Goal: Task Accomplishment & Management: Manage account settings

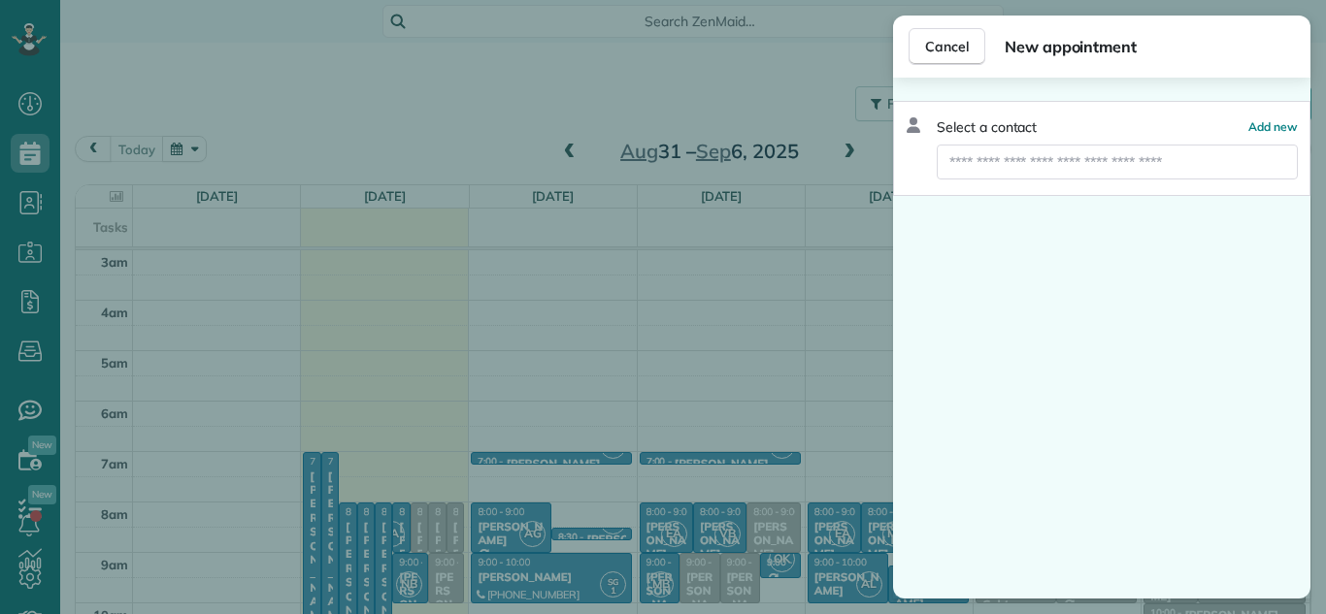
scroll to position [203, 0]
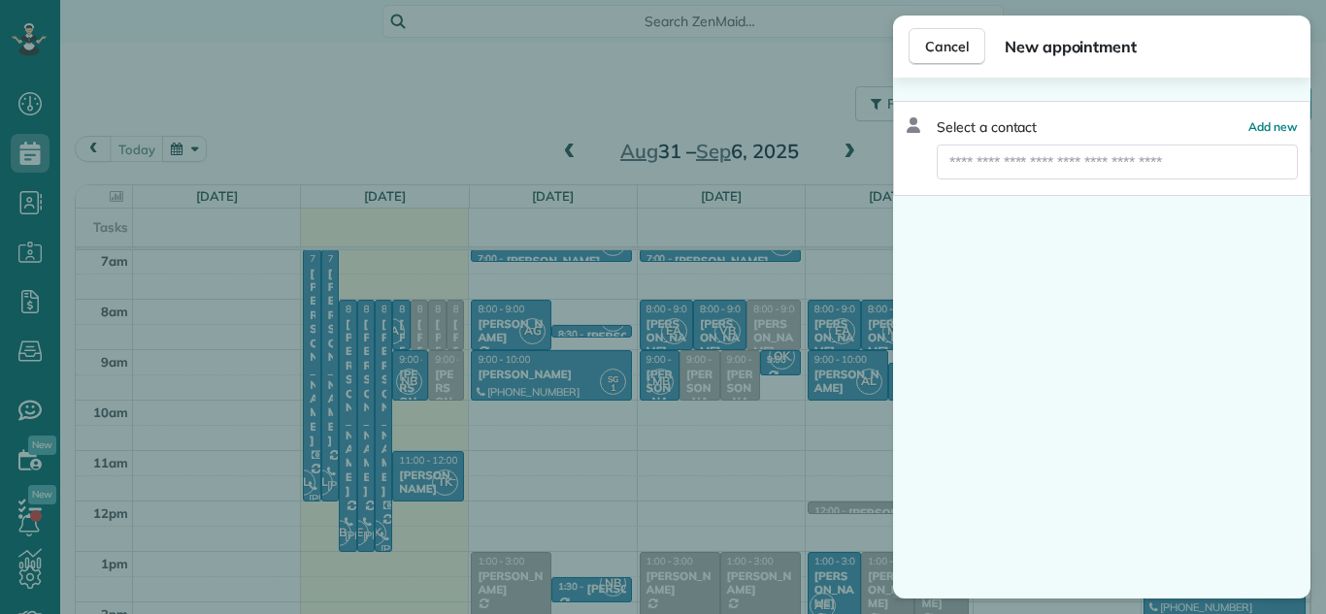
click at [1038, 160] on input "text" at bounding box center [1117, 162] width 361 height 35
type input "*"
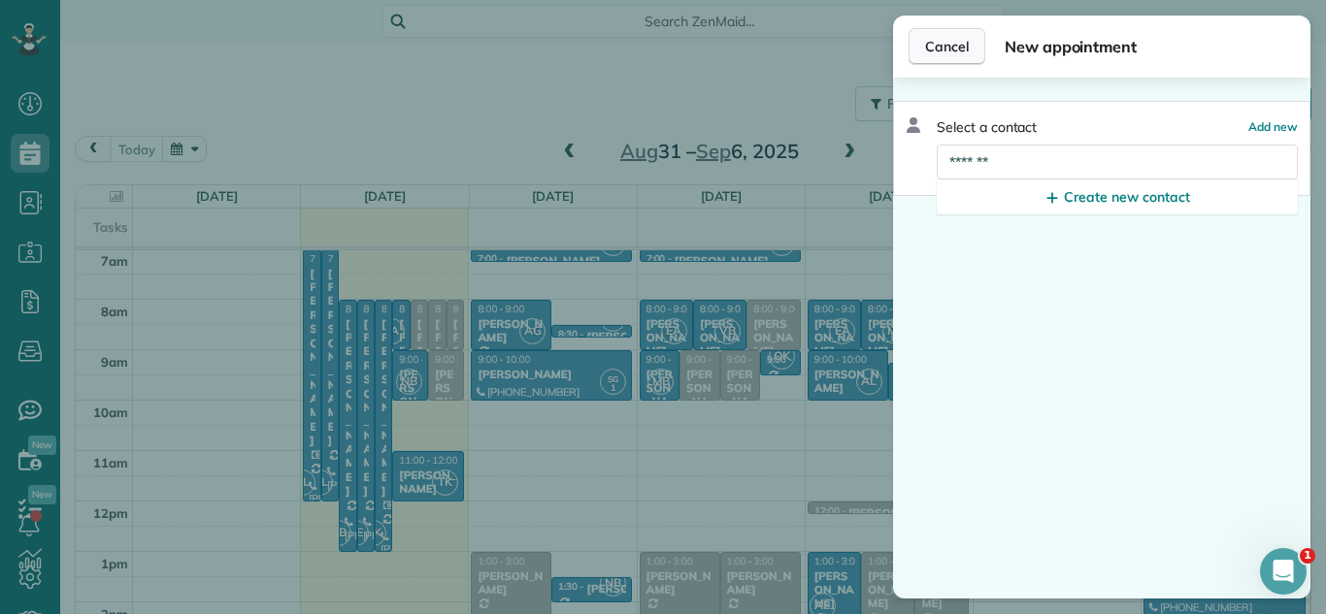
type input "*******"
click at [926, 52] on span "Cancel" at bounding box center [947, 46] width 44 height 19
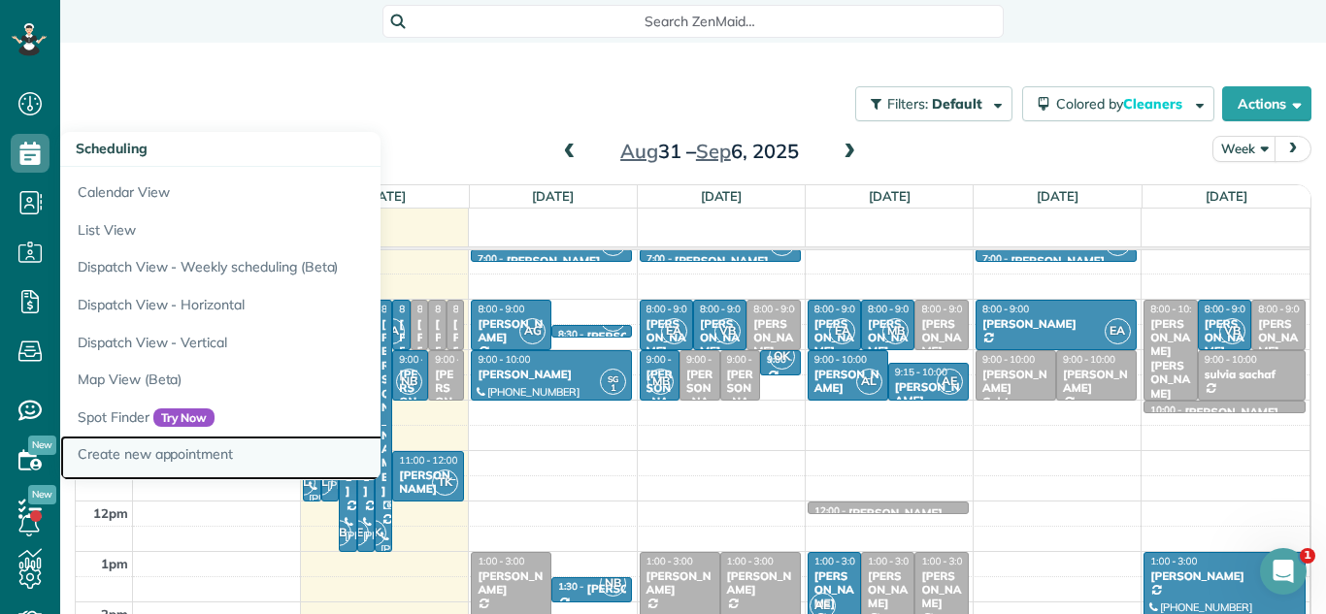
click at [269, 463] on link "Create new appointment" at bounding box center [302, 458] width 485 height 45
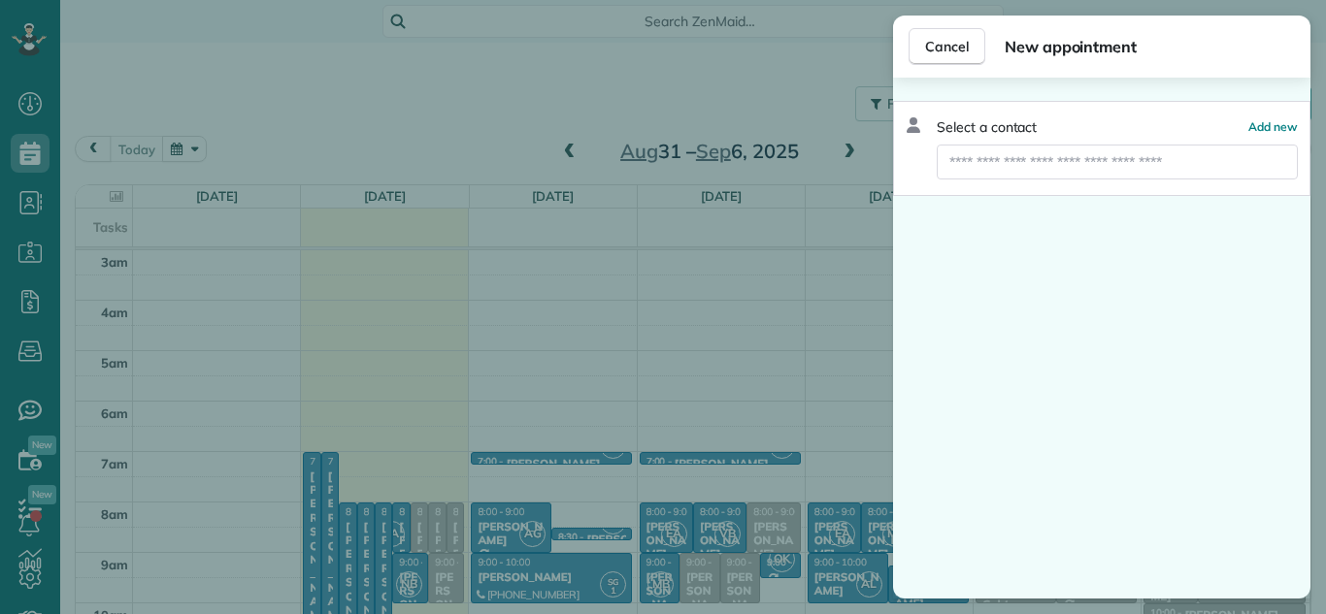
scroll to position [203, 0]
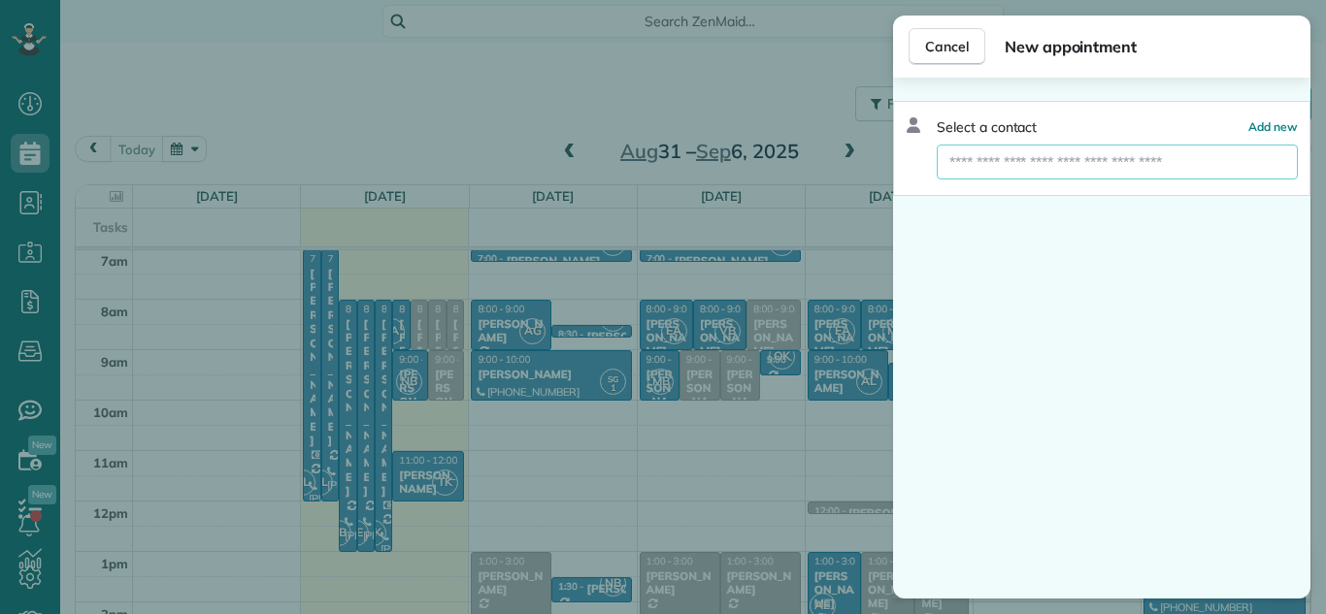
click at [1174, 168] on input "text" at bounding box center [1117, 162] width 361 height 35
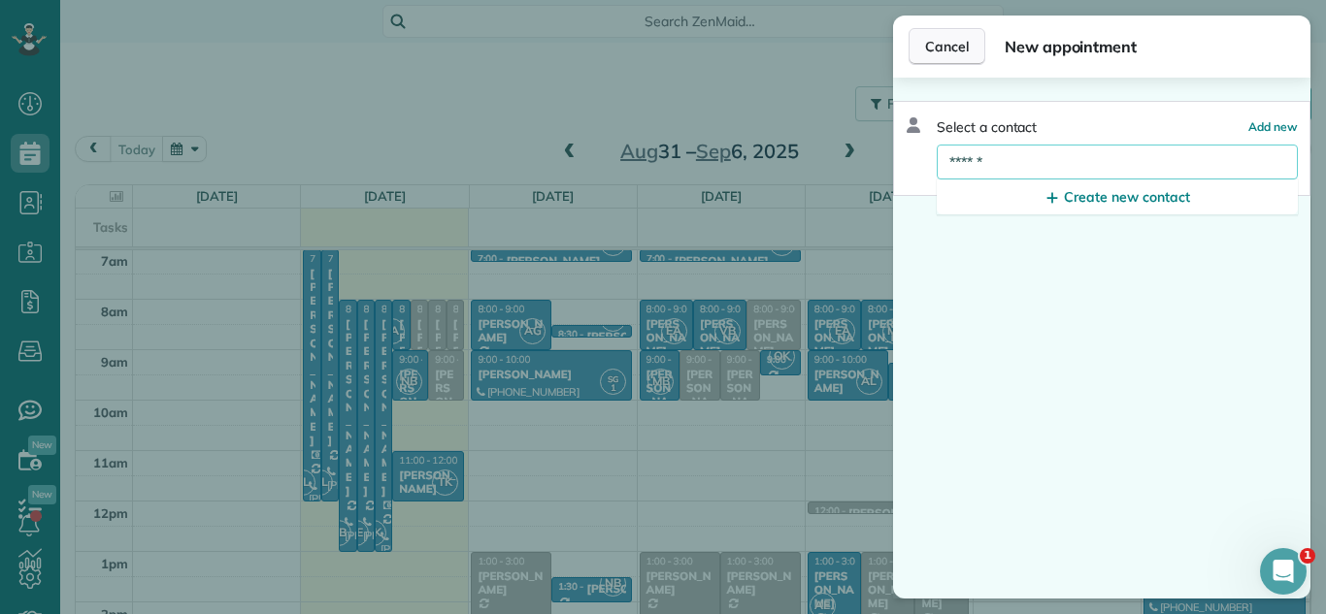
type input "******"
click at [950, 60] on button "Cancel" at bounding box center [946, 46] width 77 height 37
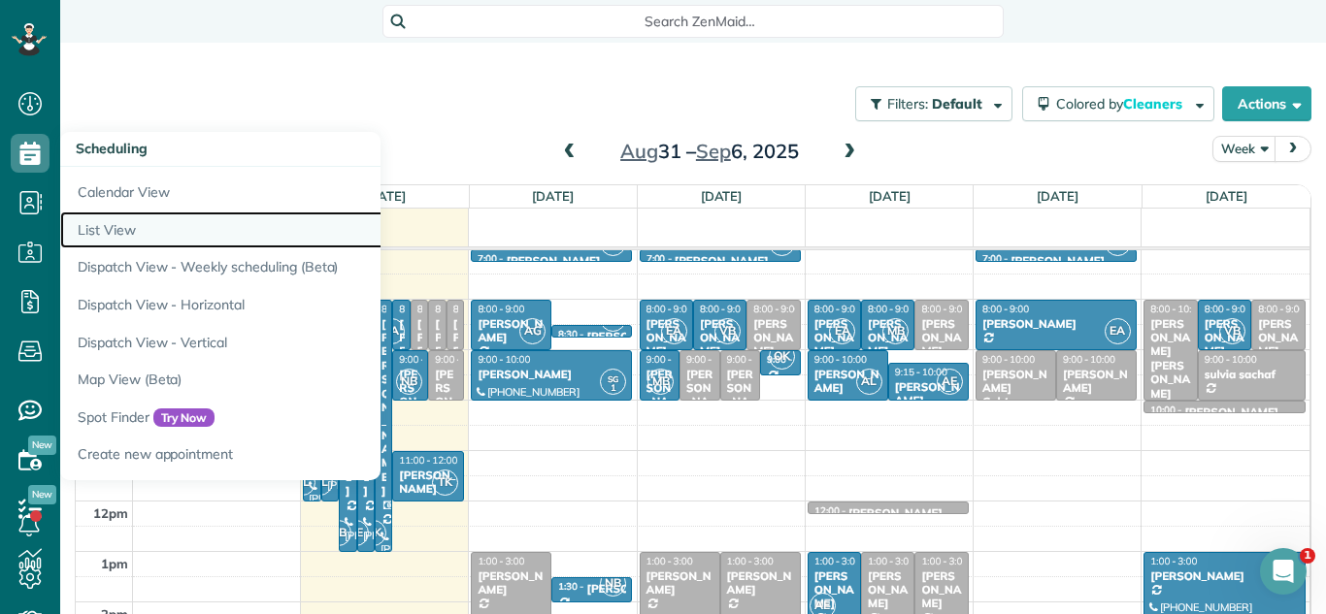
click at [168, 226] on link "List View" at bounding box center [302, 231] width 485 height 38
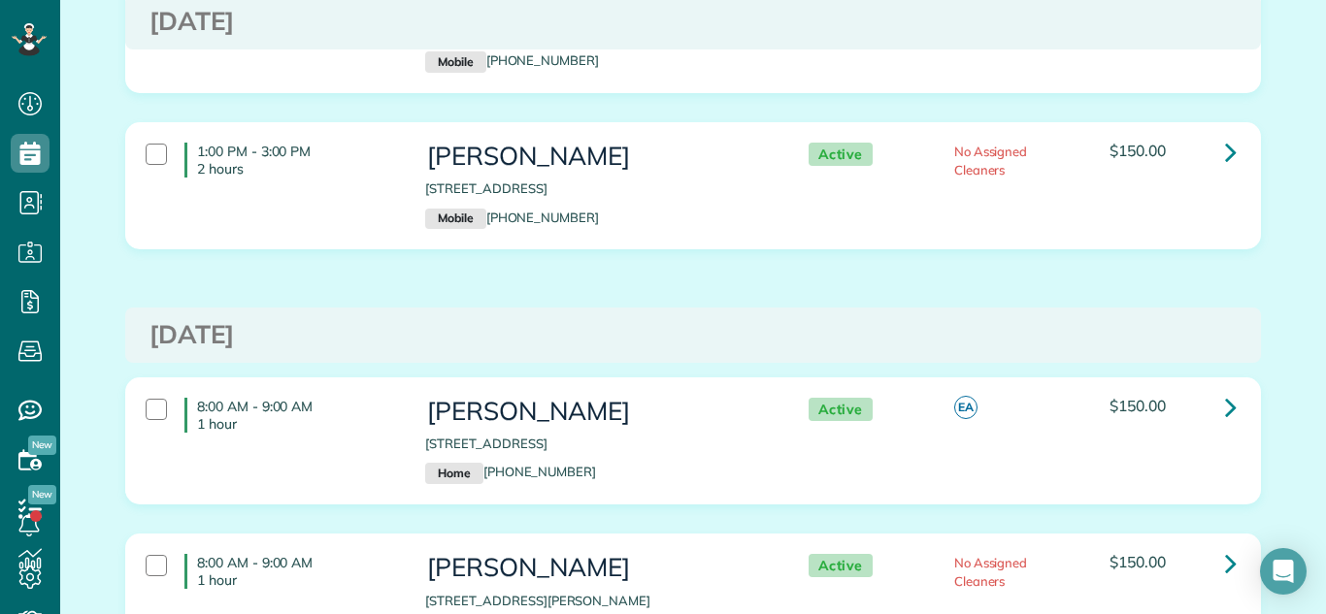
scroll to position [57, 0]
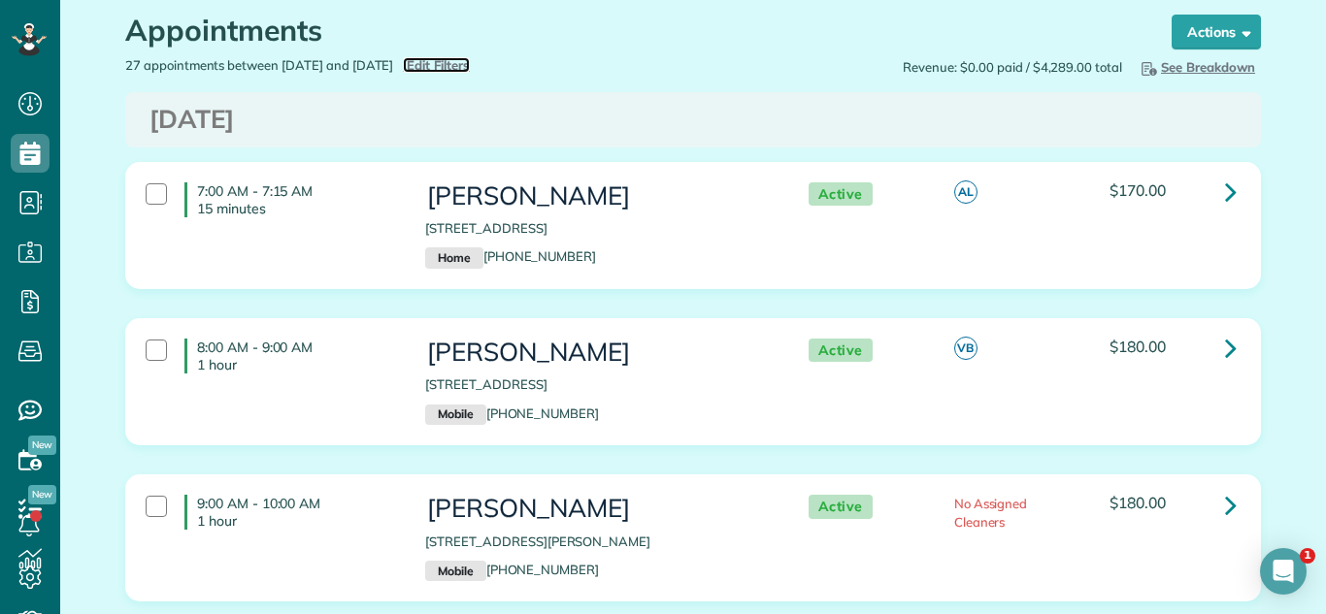
click at [470, 62] on span "Edit Filters" at bounding box center [438, 65] width 63 height 16
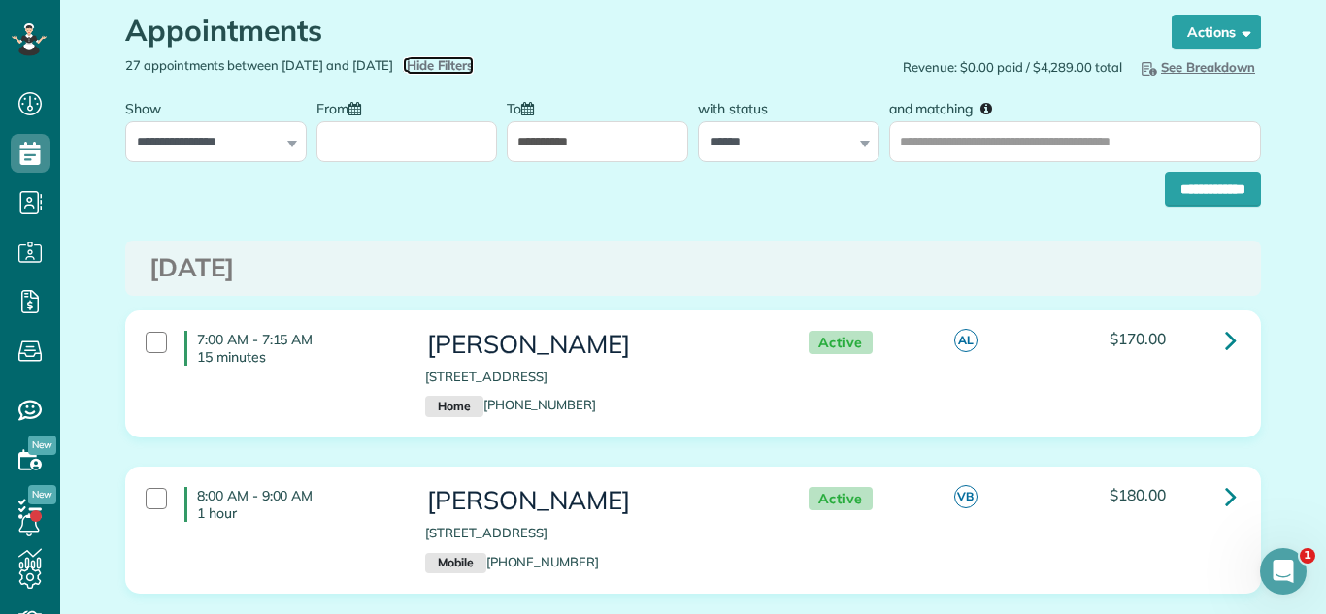
scroll to position [0, 0]
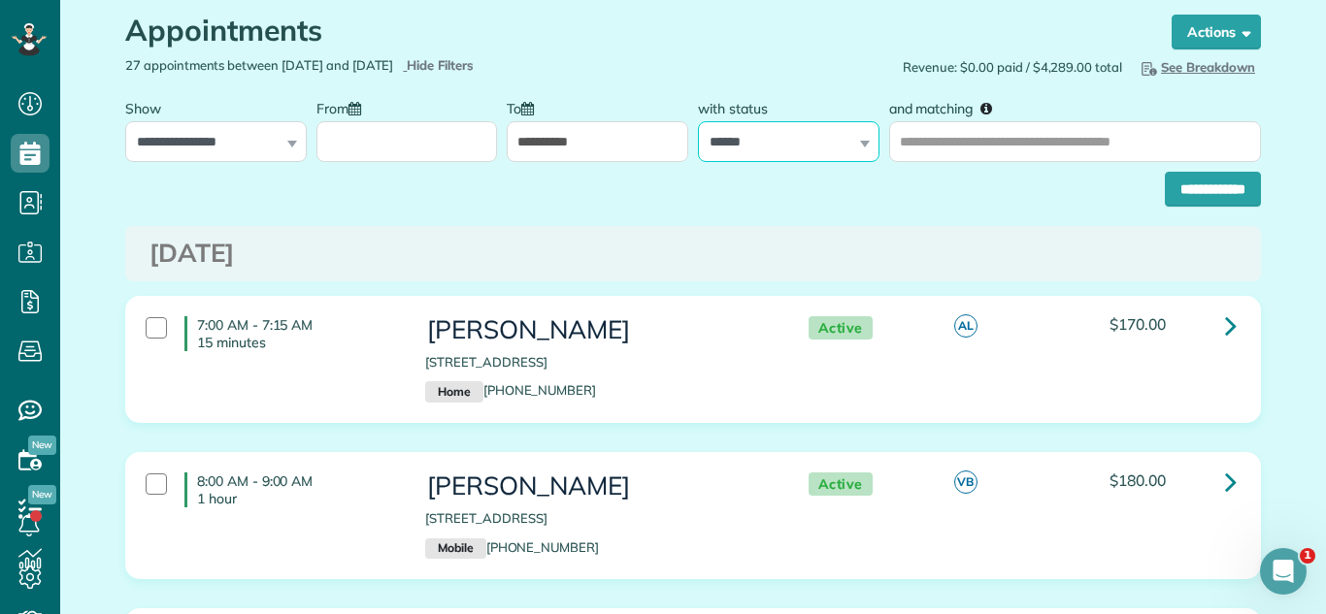
click at [820, 138] on select "**********" at bounding box center [788, 141] width 181 height 41
select select
click at [698, 121] on select "**********" at bounding box center [788, 141] width 181 height 41
click at [1232, 197] on input "**********" at bounding box center [1213, 189] width 96 height 35
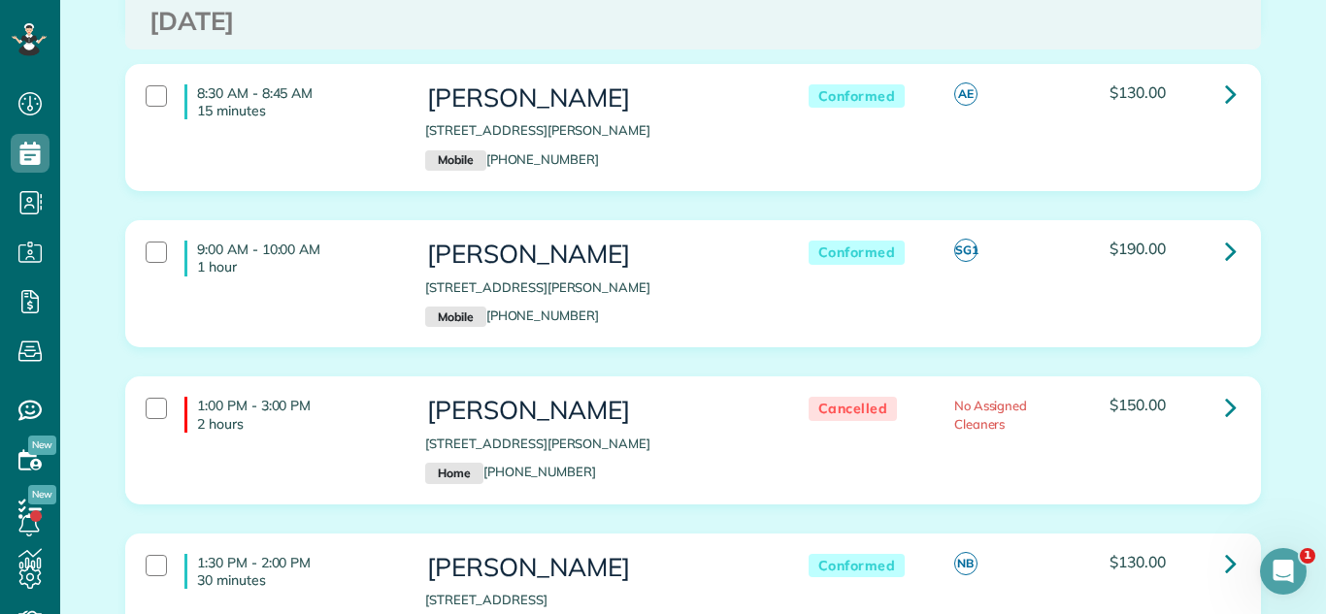
scroll to position [2457, 0]
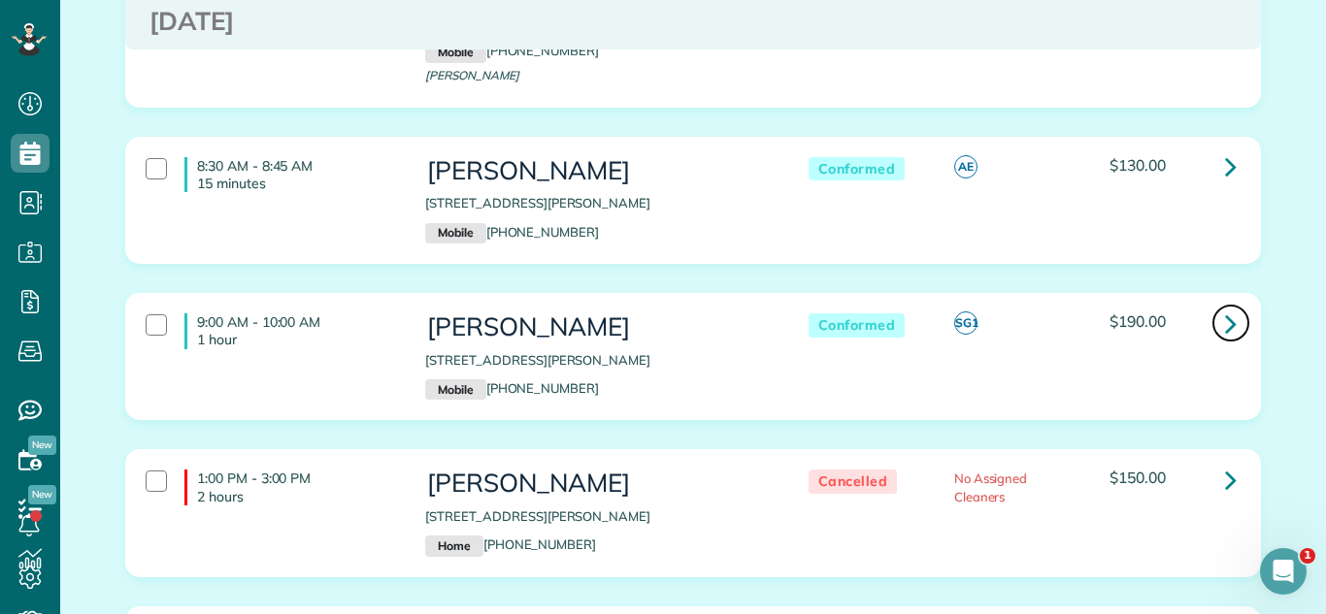
click at [1214, 332] on link at bounding box center [1230, 323] width 39 height 39
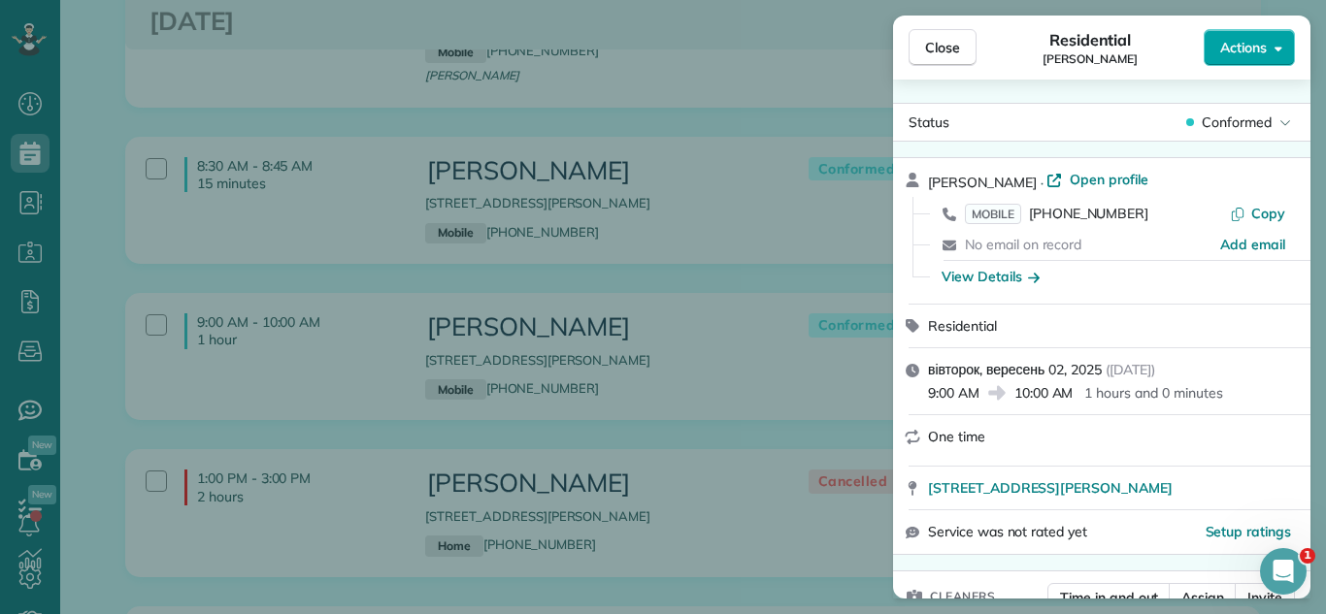
click at [1236, 52] on span "Actions" at bounding box center [1243, 47] width 47 height 19
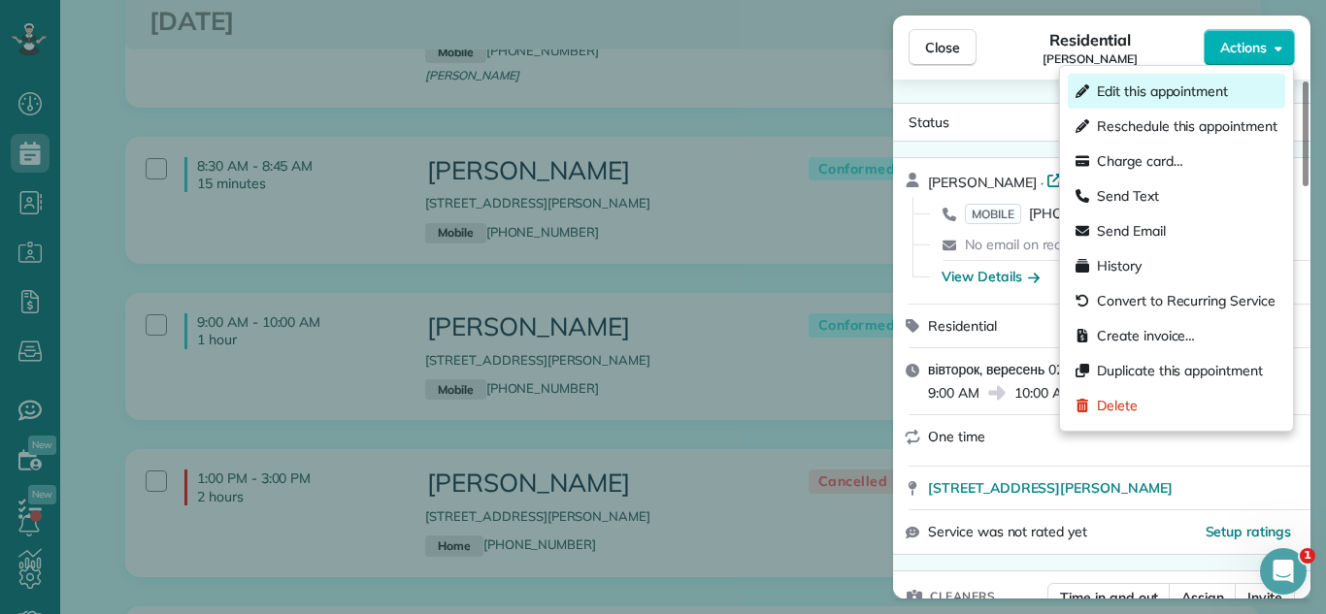
click at [1187, 88] on span "Edit this appointment" at bounding box center [1162, 91] width 131 height 19
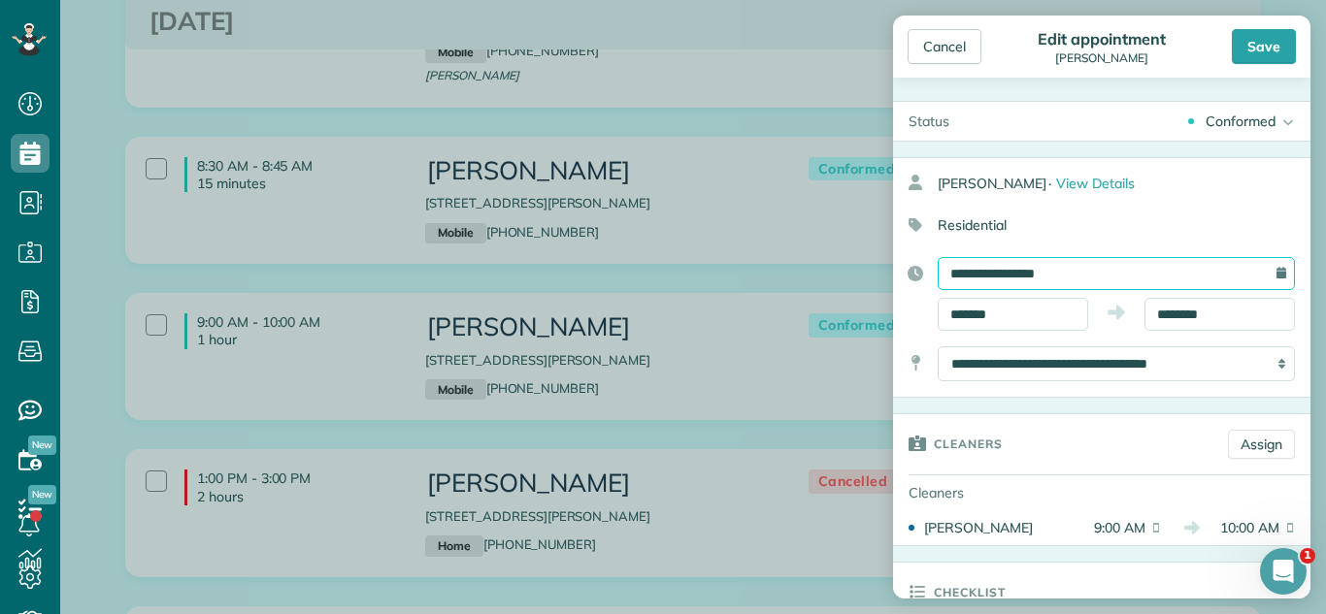
click at [1096, 276] on input "**********" at bounding box center [1115, 273] width 357 height 33
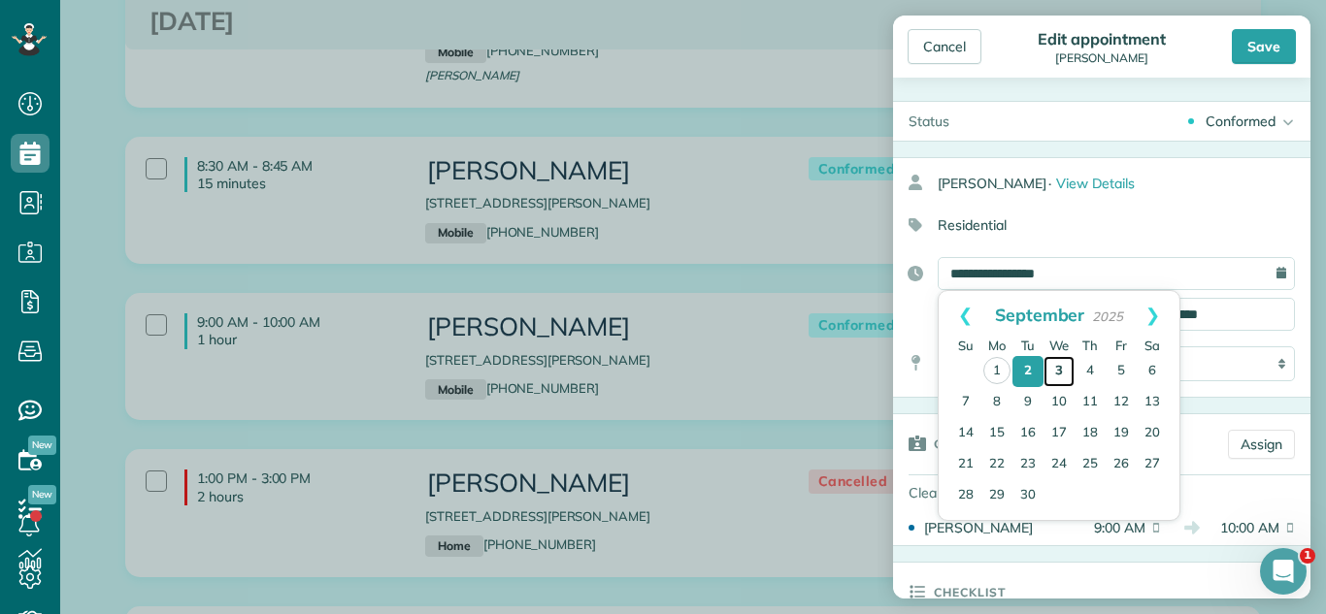
click at [1060, 362] on link "3" at bounding box center [1058, 371] width 31 height 31
type input "**********"
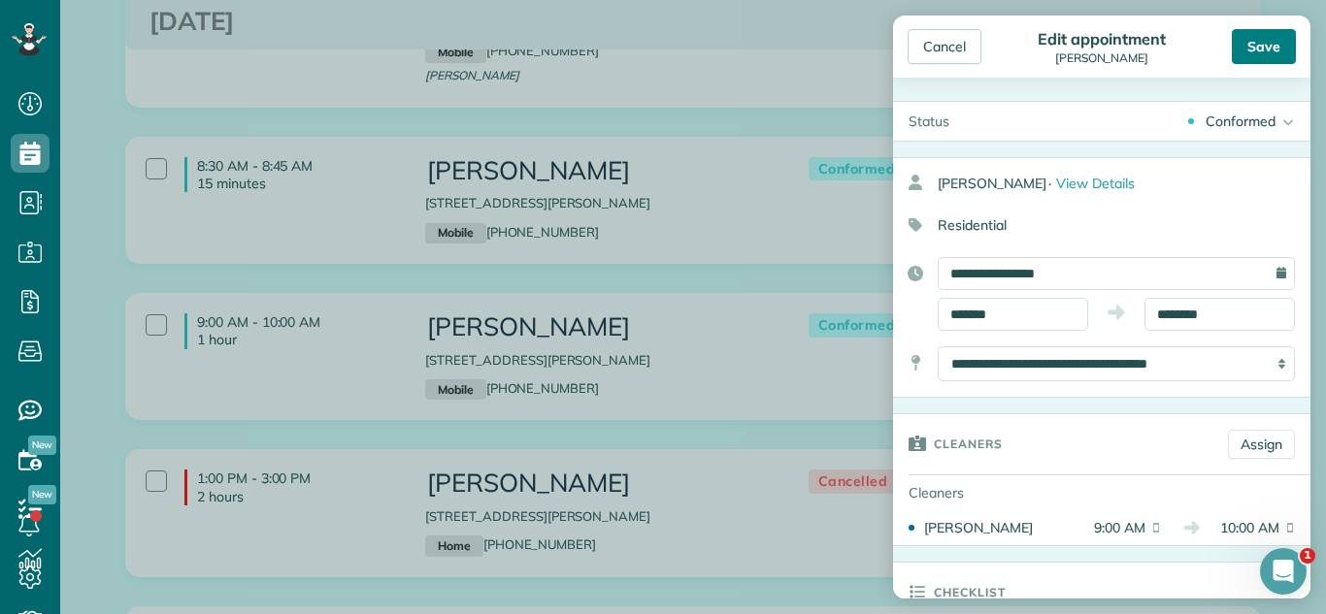
click at [1266, 49] on div "Save" at bounding box center [1264, 46] width 64 height 35
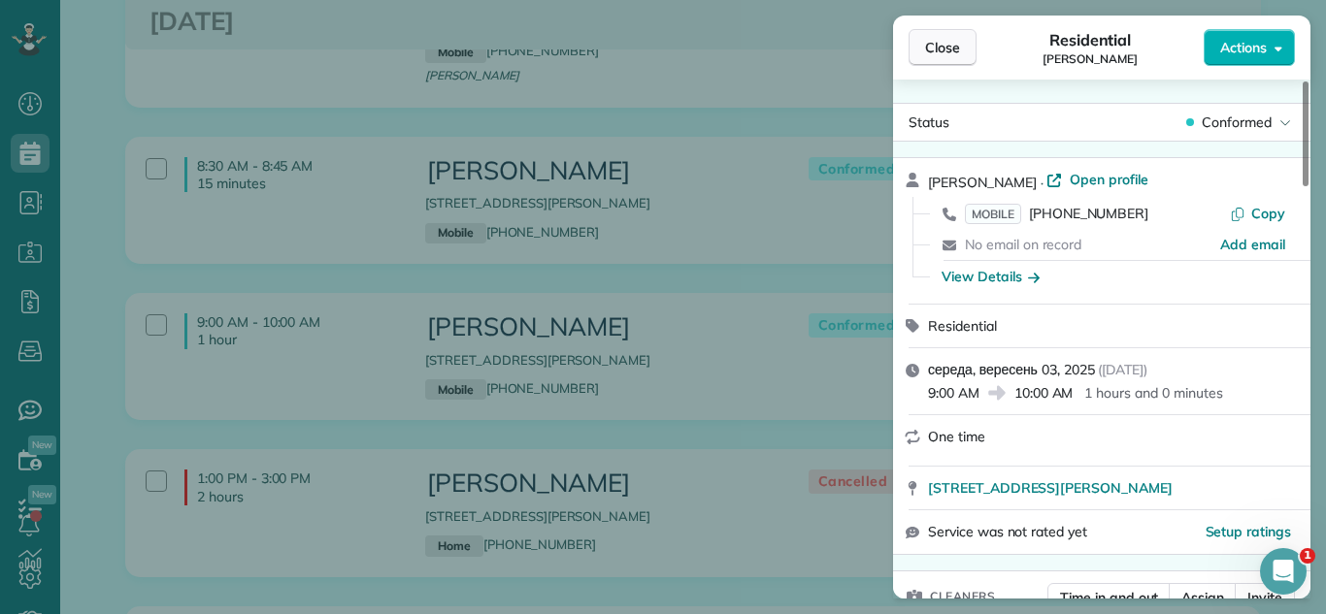
click at [959, 38] on span "Close" at bounding box center [942, 47] width 35 height 19
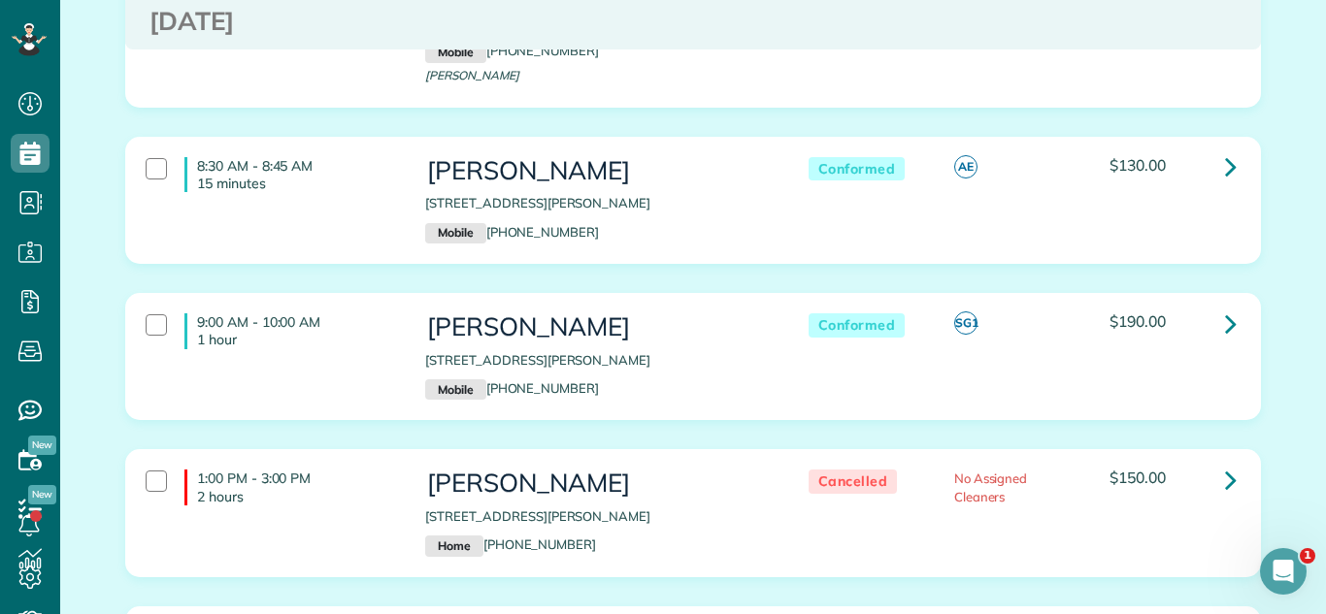
click at [981, 135] on div "8:00 AM - 9:00 AM 1 hour Syntha Thomas 710 East 62nd Street Chicago IL 60637 Ho…" at bounding box center [693, 15] width 1165 height 242
click at [1166, 136] on div "8:00 AM - 9:00 AM 1 hour Syntha Thomas 710 East 62nd Street Chicago IL 60637 Ho…" at bounding box center [693, 15] width 1165 height 242
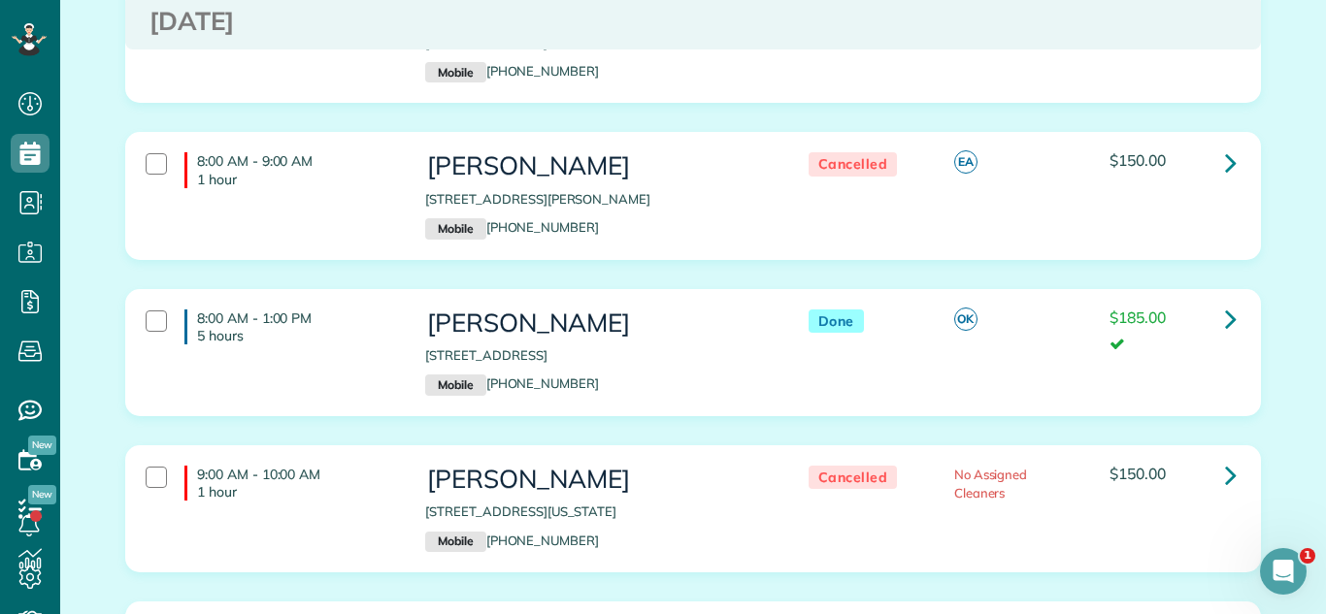
scroll to position [1170, 0]
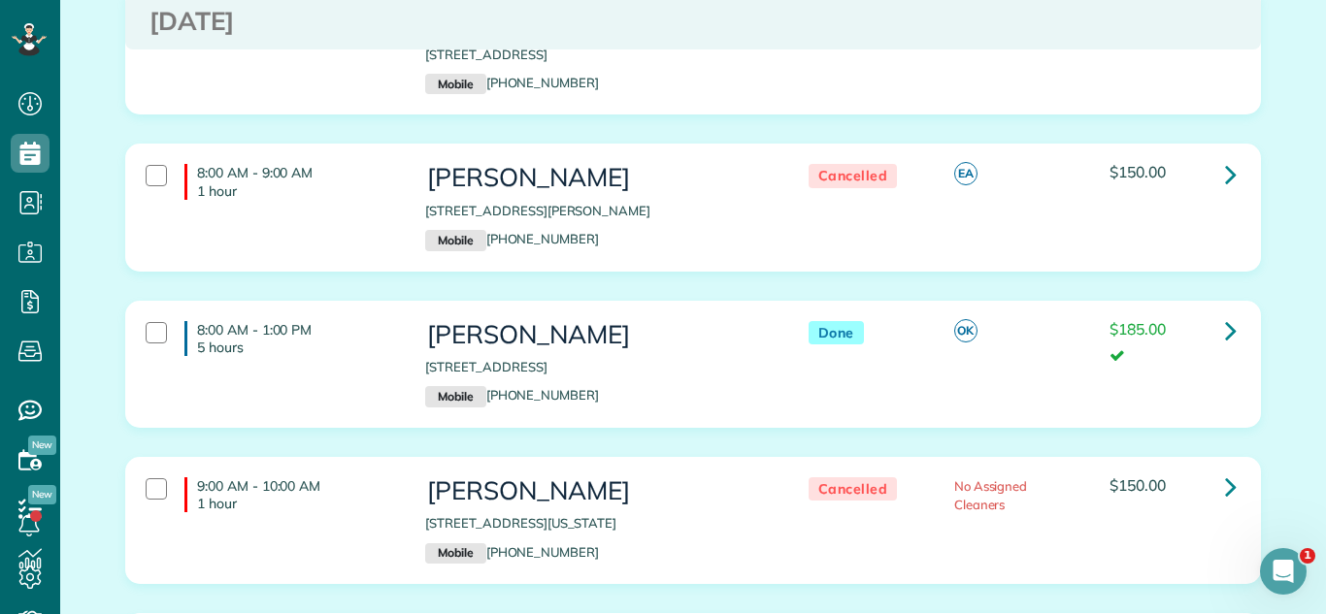
click at [626, 215] on div "Jackie benacka 991 Noelle Bend Lake in the Hills IL 60156 Mobile (224) 623-3380" at bounding box center [597, 207] width 344 height 86
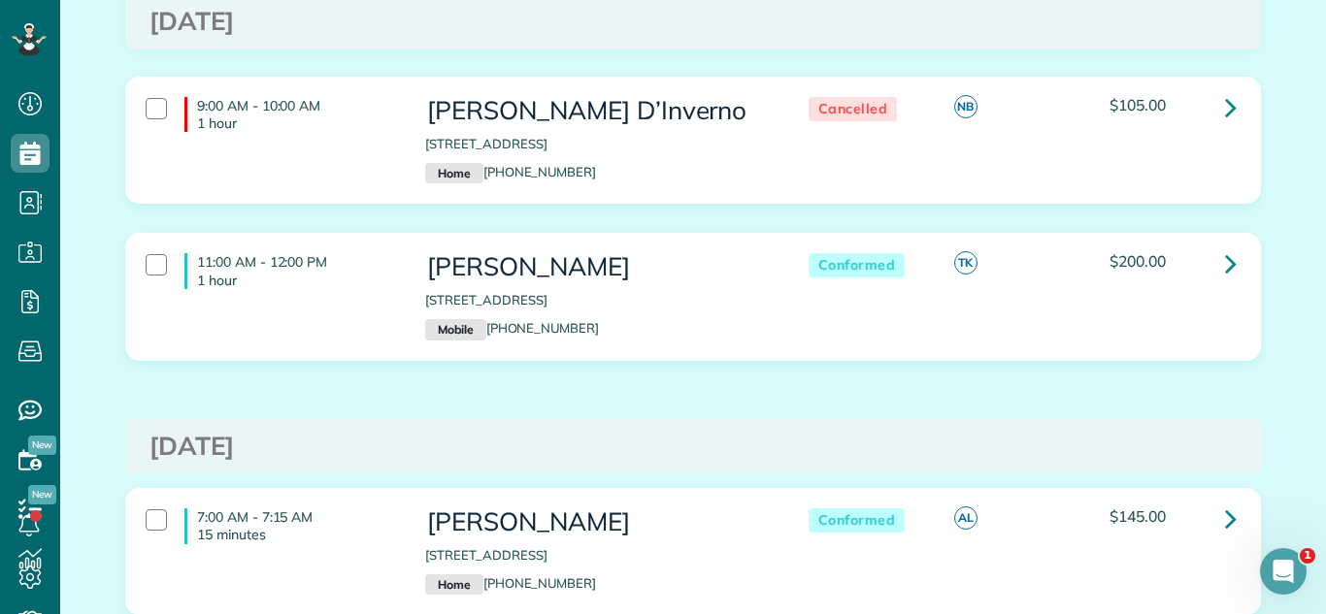
drag, startPoint x: 628, startPoint y: 214, endPoint x: 411, endPoint y: 160, distance: 223.8
click at [621, 203] on div "9:00 AM - 10:00 AM 1 hour Filomena D’Inverno 8517 North Oleander Avenue Niles I…" at bounding box center [693, 140] width 1134 height 125
click at [576, 233] on div "9:00 AM - 10:00 AM 1 hour Filomena D’Inverno 8517 North Oleander Avenue Niles I…" at bounding box center [693, 155] width 1165 height 156
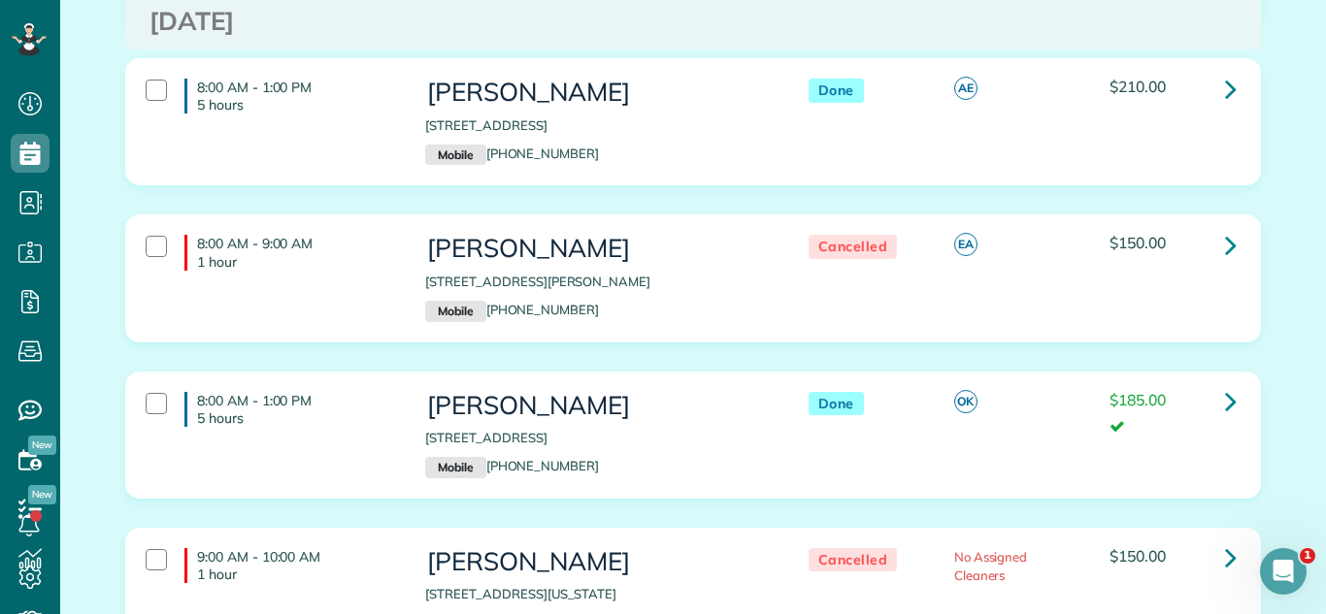
scroll to position [0, 0]
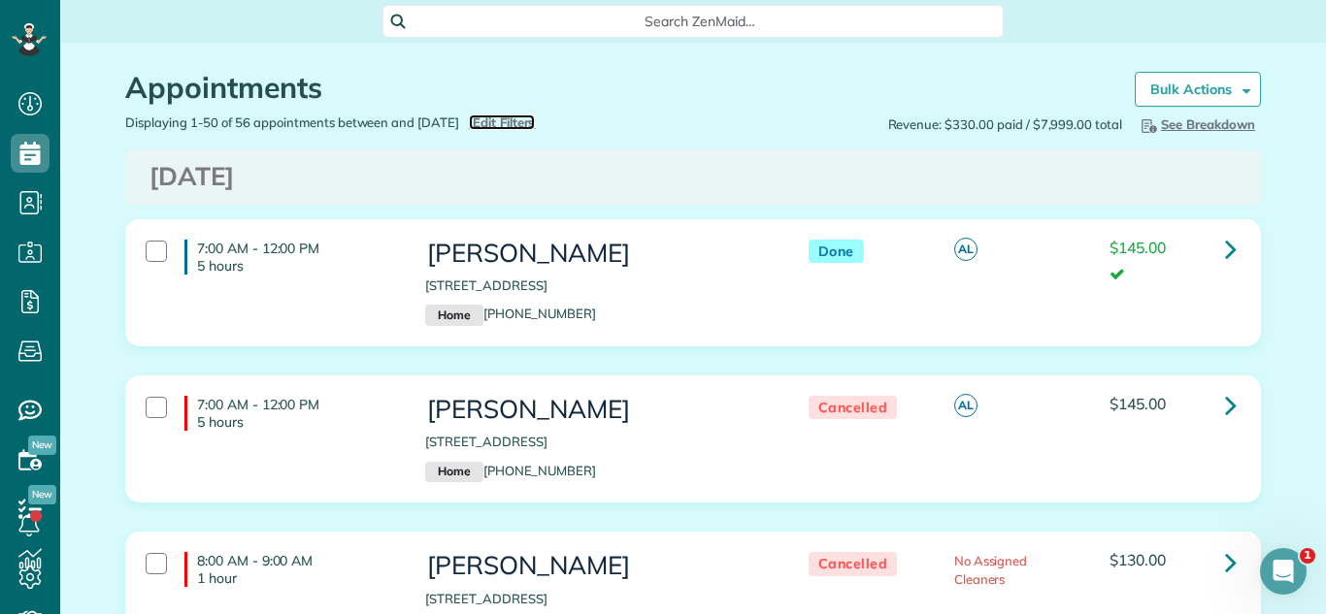
click at [536, 128] on span "Edit Filters" at bounding box center [504, 123] width 63 height 16
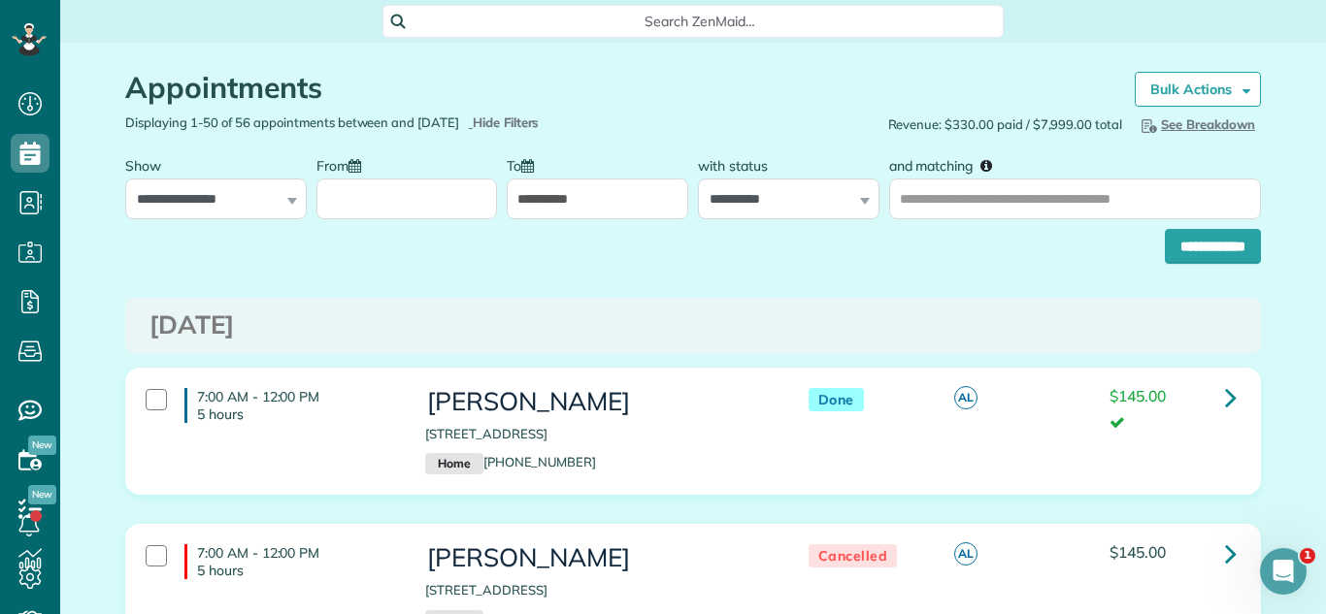
click at [388, 190] on input "From" at bounding box center [406, 199] width 181 height 41
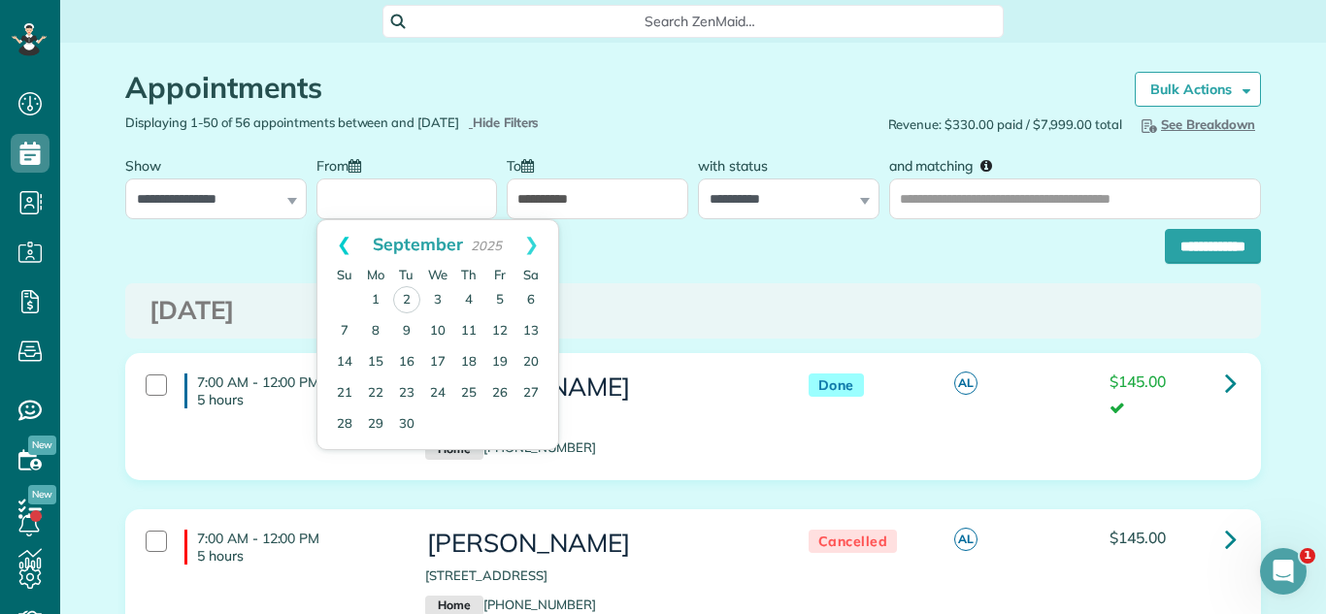
click at [343, 243] on link "Prev" at bounding box center [343, 244] width 53 height 49
click at [471, 386] on link "21" at bounding box center [468, 393] width 31 height 31
type input "**********"
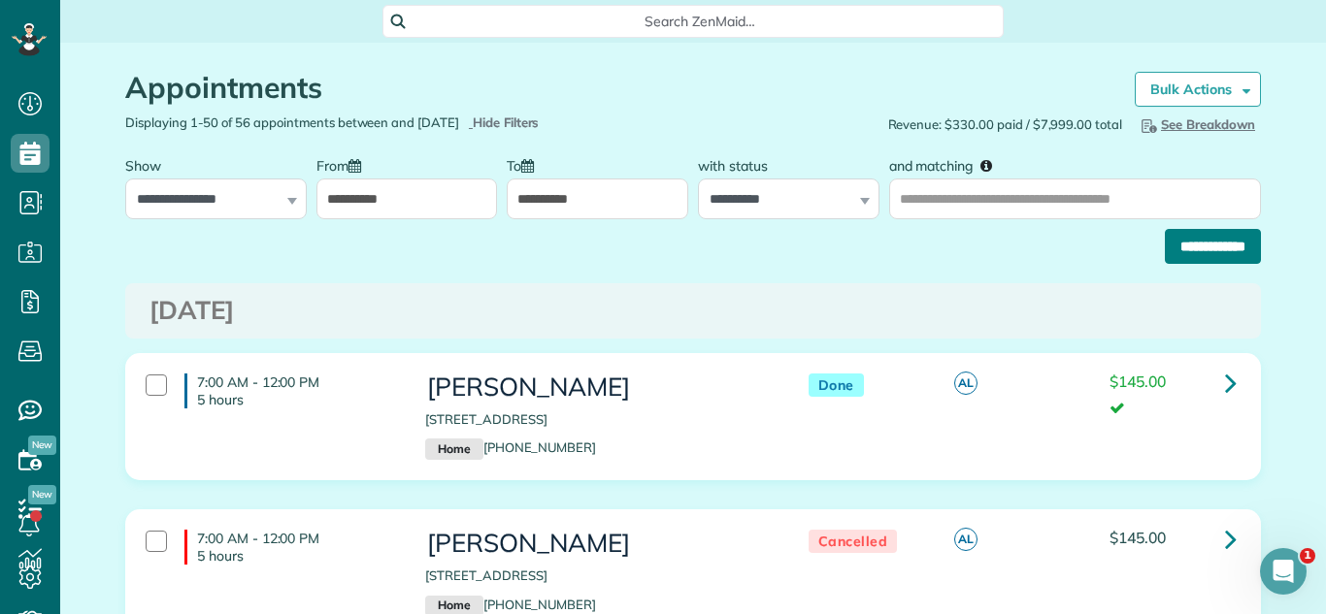
click at [1168, 240] on input "**********" at bounding box center [1213, 246] width 96 height 35
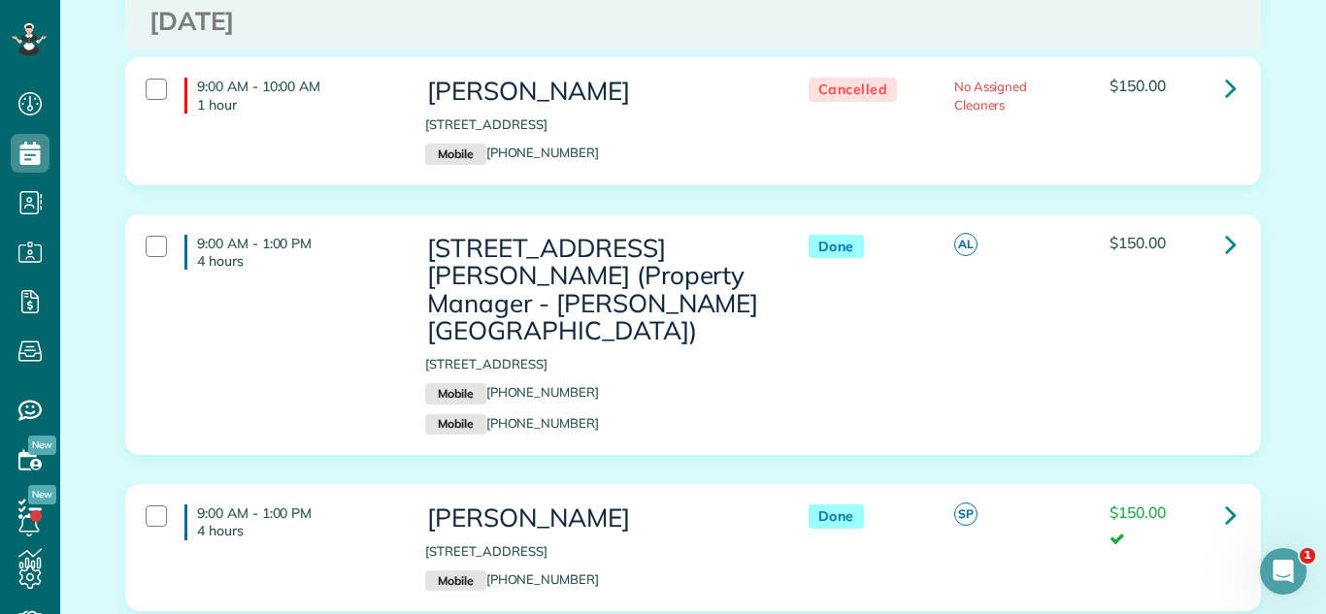
scroll to position [681, 0]
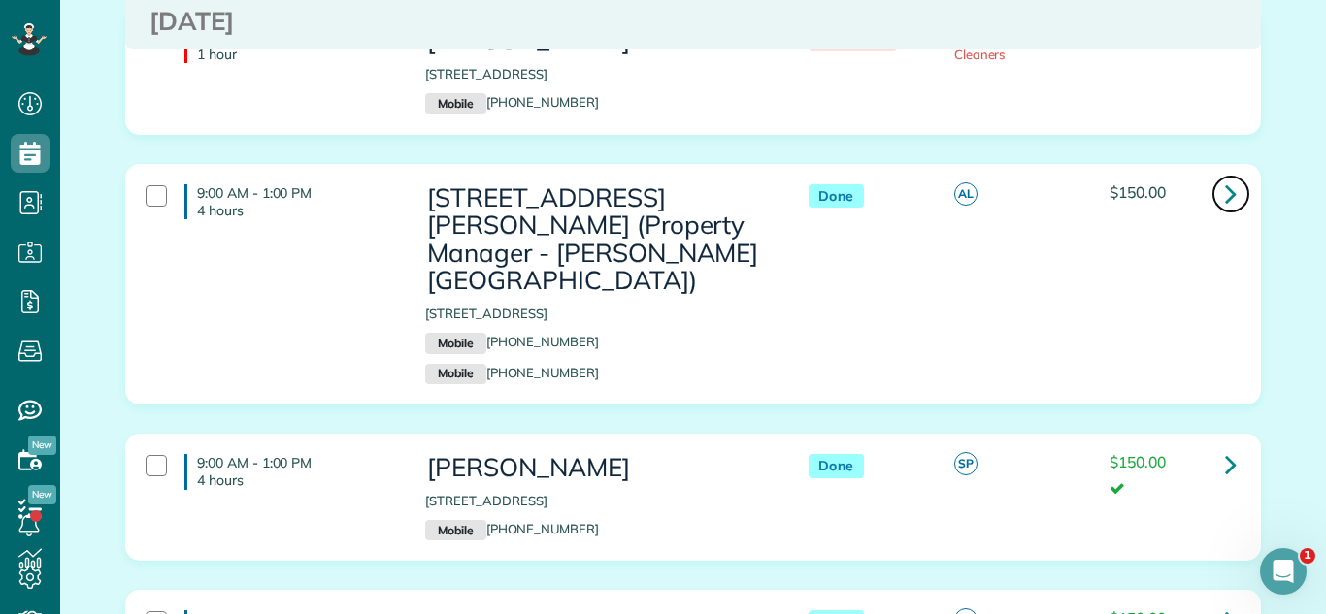
click at [1238, 193] on link at bounding box center [1230, 194] width 39 height 39
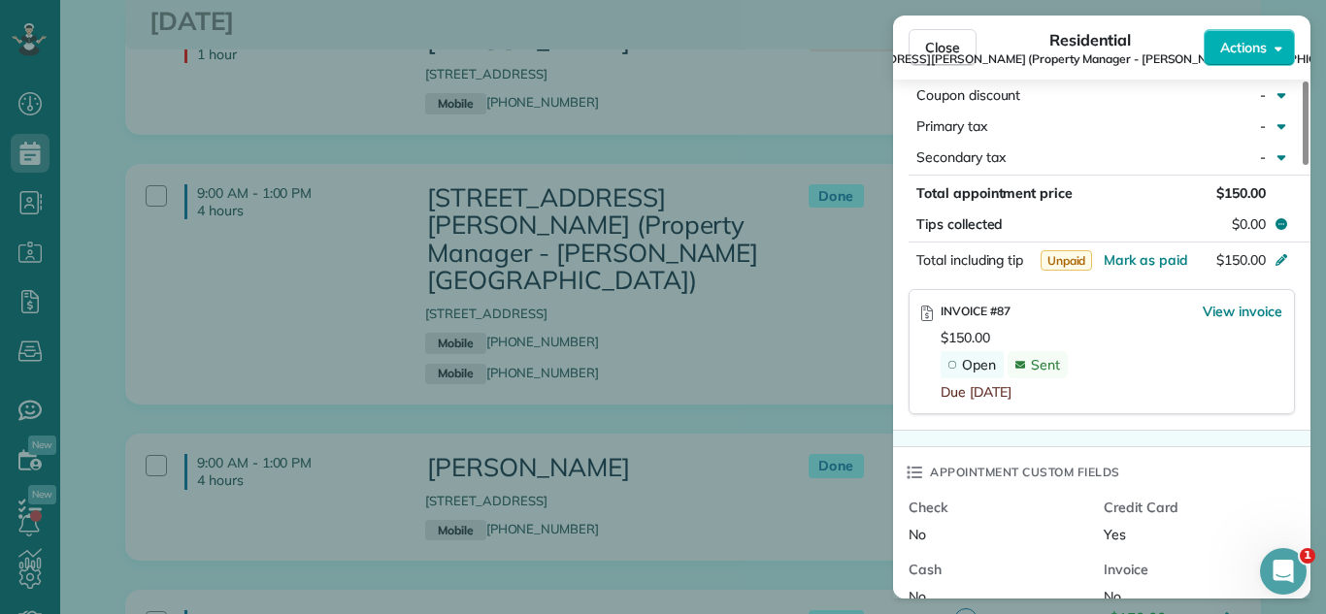
scroll to position [1142, 0]
click at [1173, 263] on span "Mark as paid" at bounding box center [1145, 260] width 84 height 17
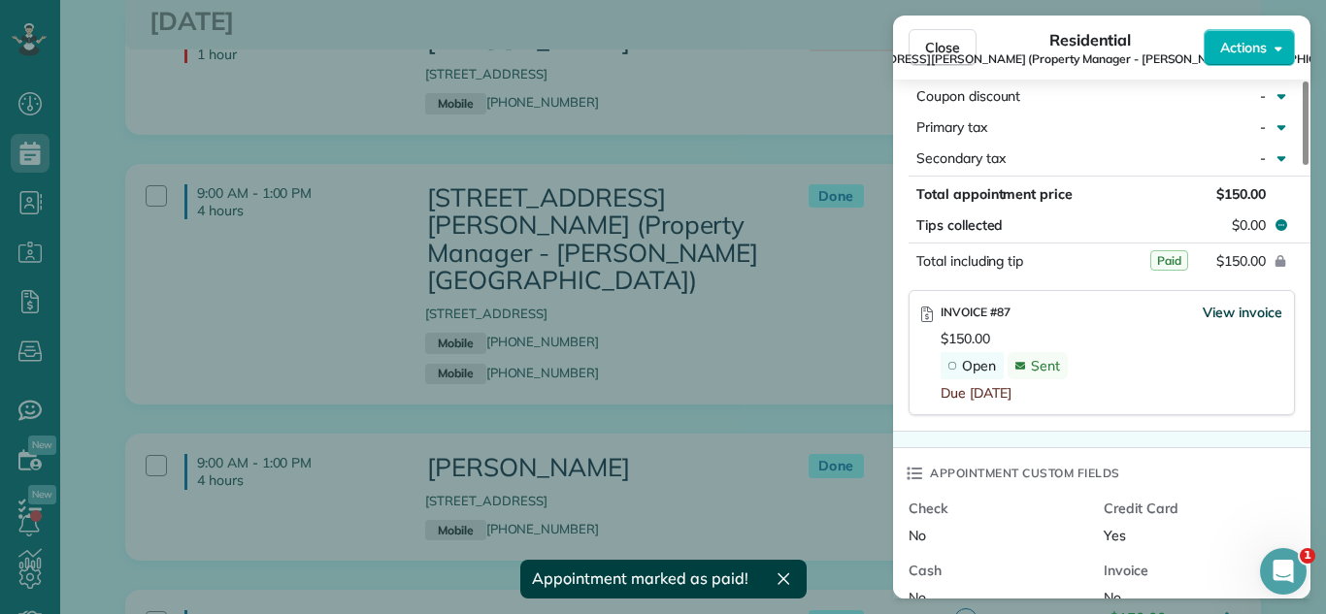
click at [1230, 309] on span "View invoice" at bounding box center [1242, 312] width 80 height 19
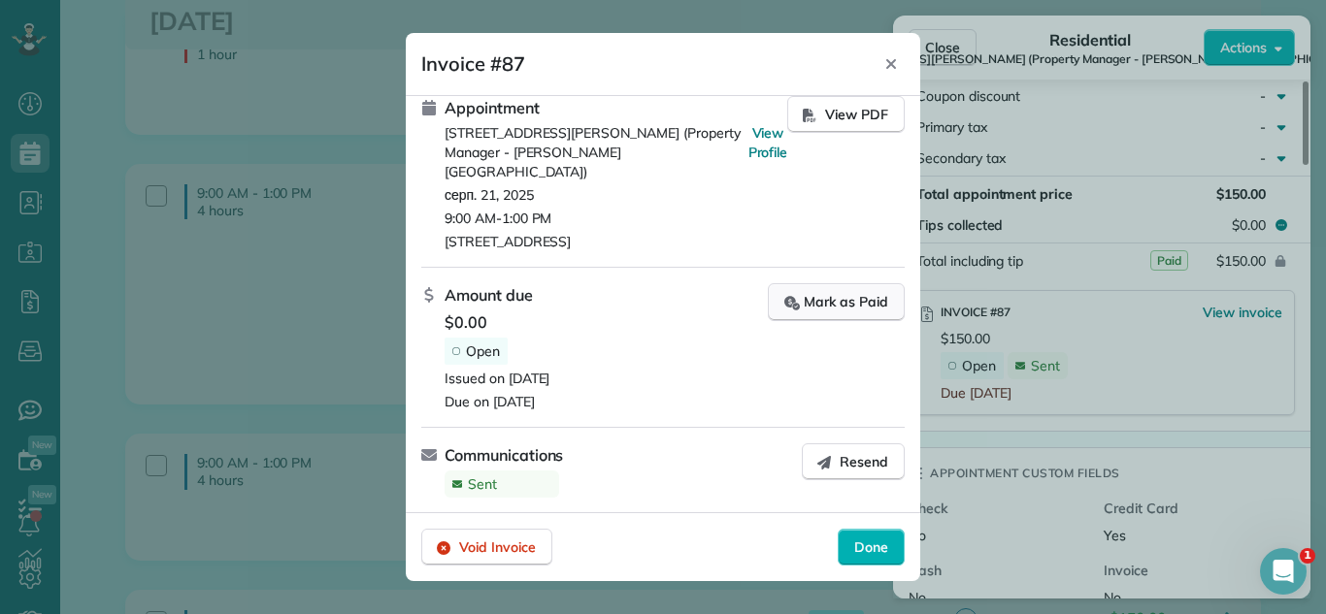
scroll to position [0, 0]
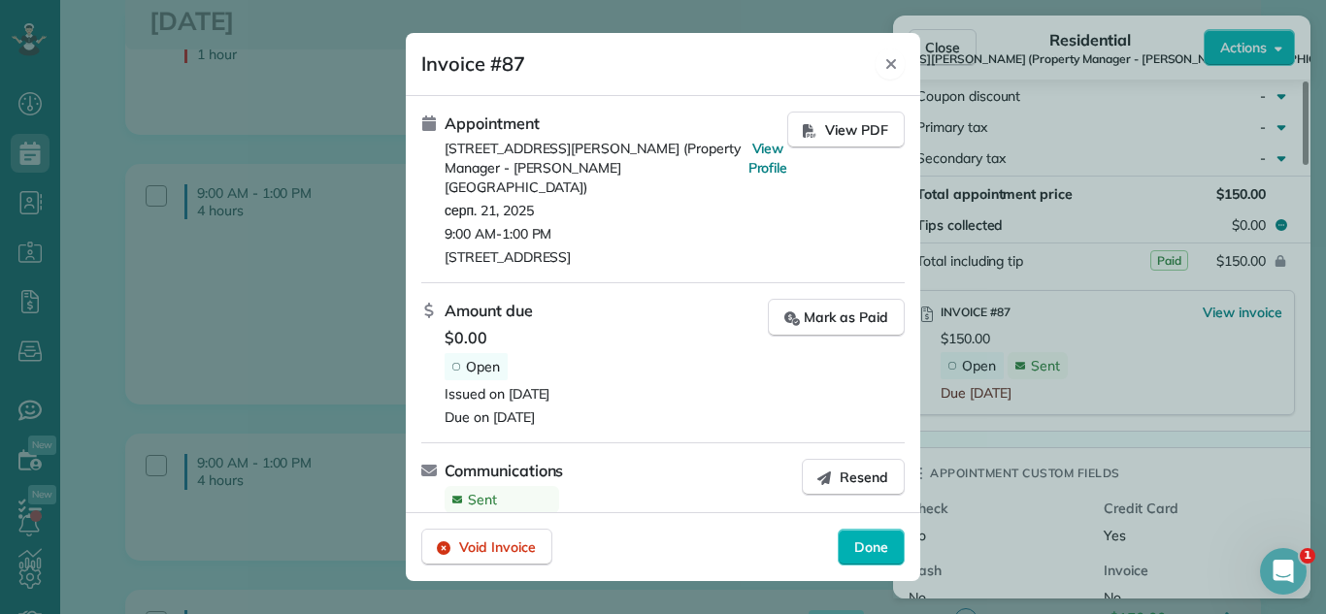
click at [891, 72] on div "Close" at bounding box center [889, 64] width 29 height 31
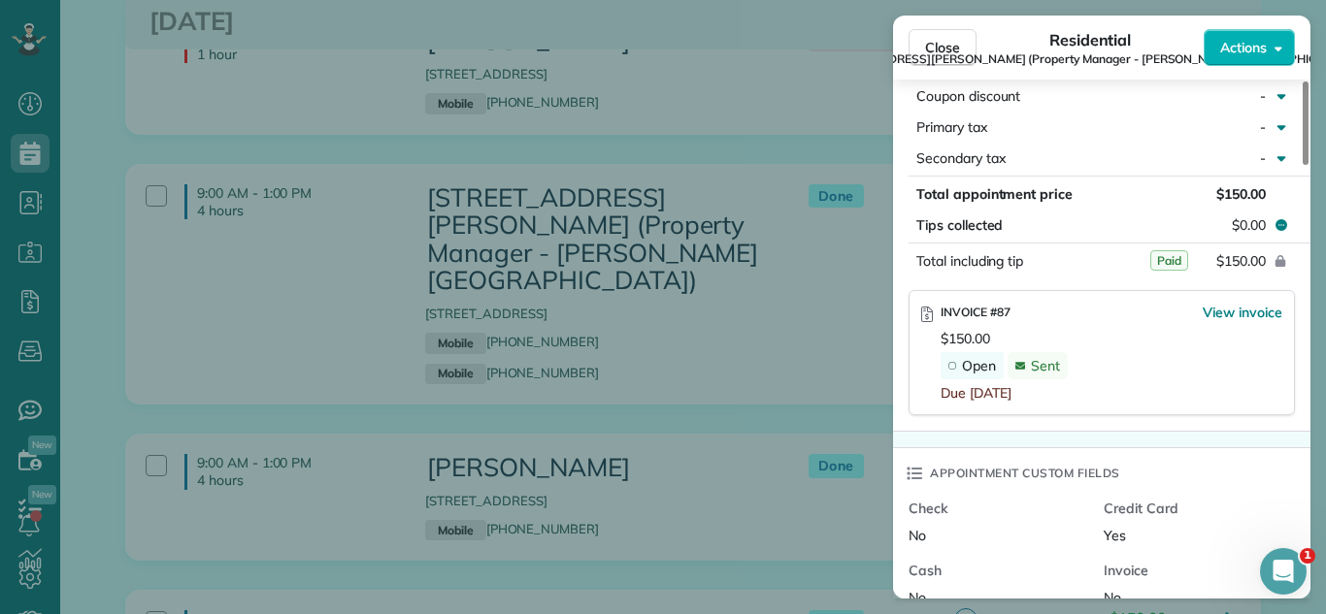
drag, startPoint x: 929, startPoint y: 49, endPoint x: 151, endPoint y: 64, distance: 777.5
click at [929, 49] on span "Close" at bounding box center [942, 47] width 35 height 19
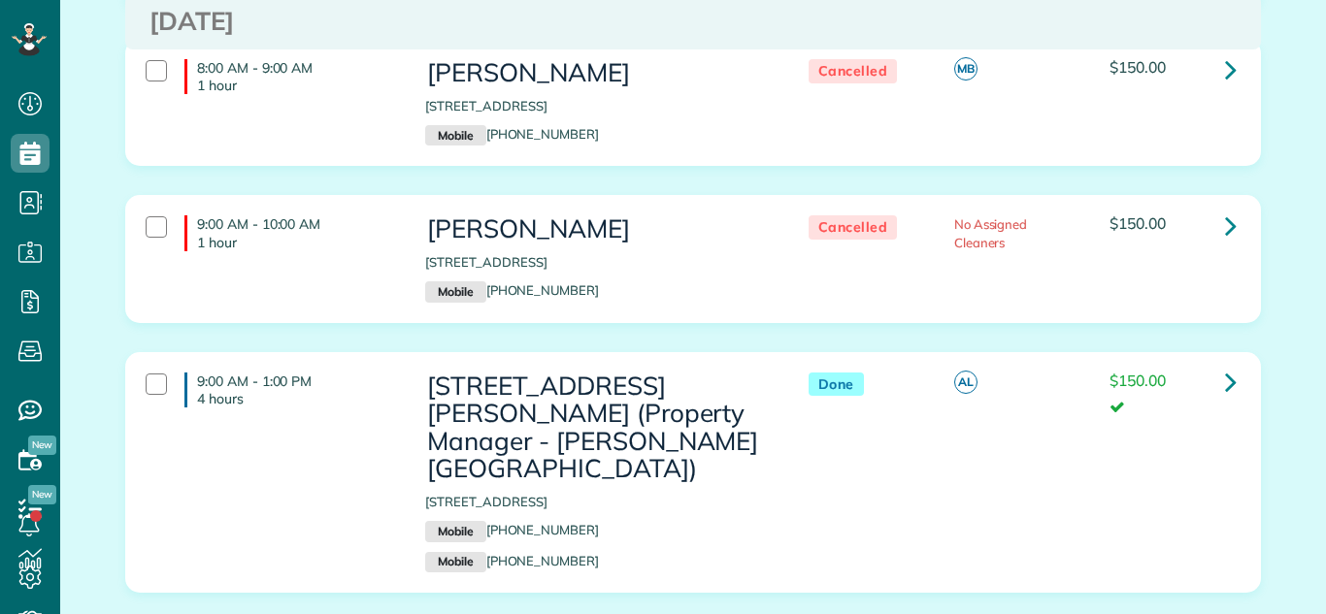
scroll to position [624, 0]
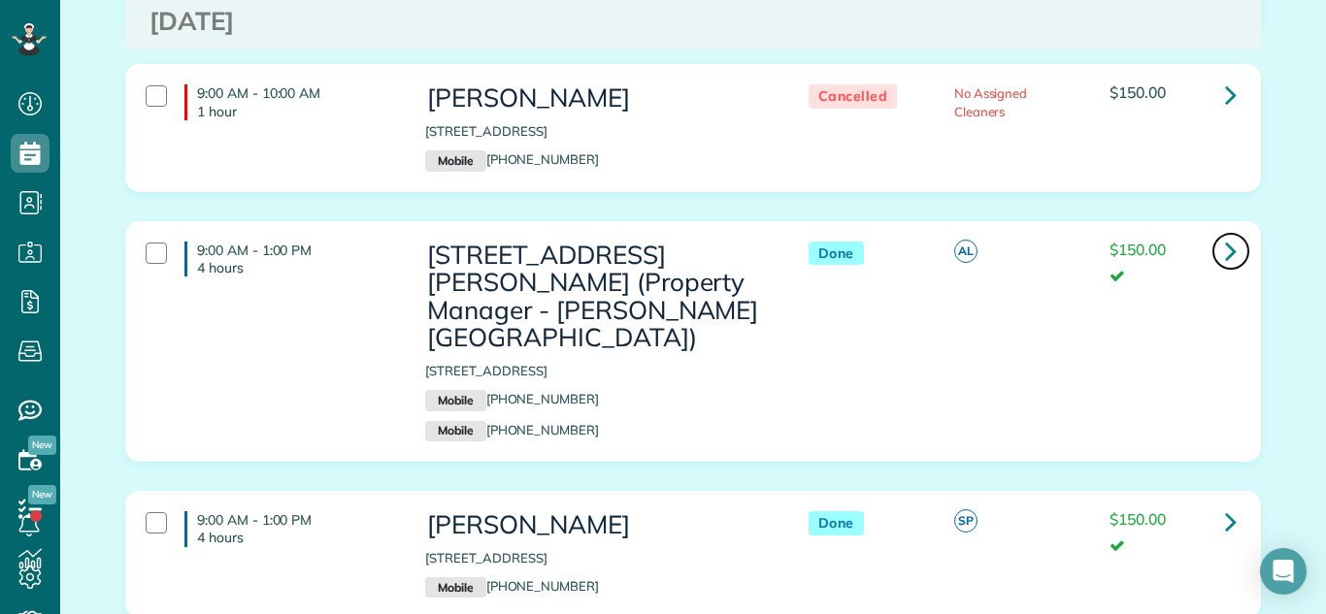
click at [1232, 239] on icon at bounding box center [1231, 251] width 12 height 34
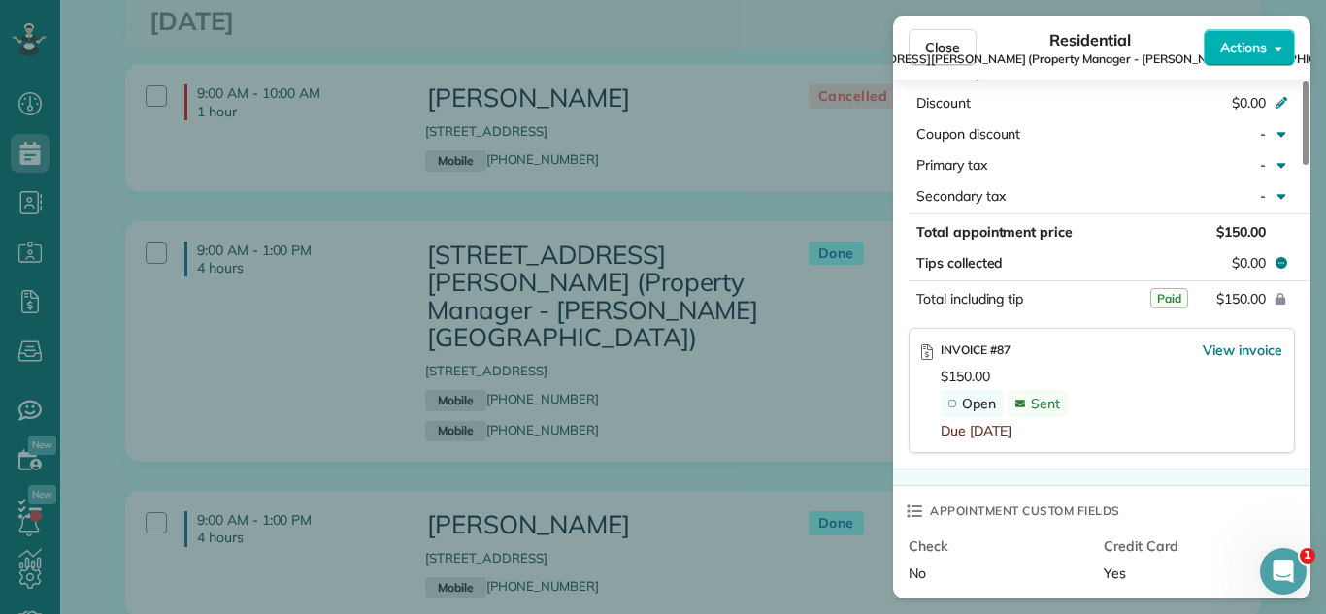
scroll to position [1192, 0]
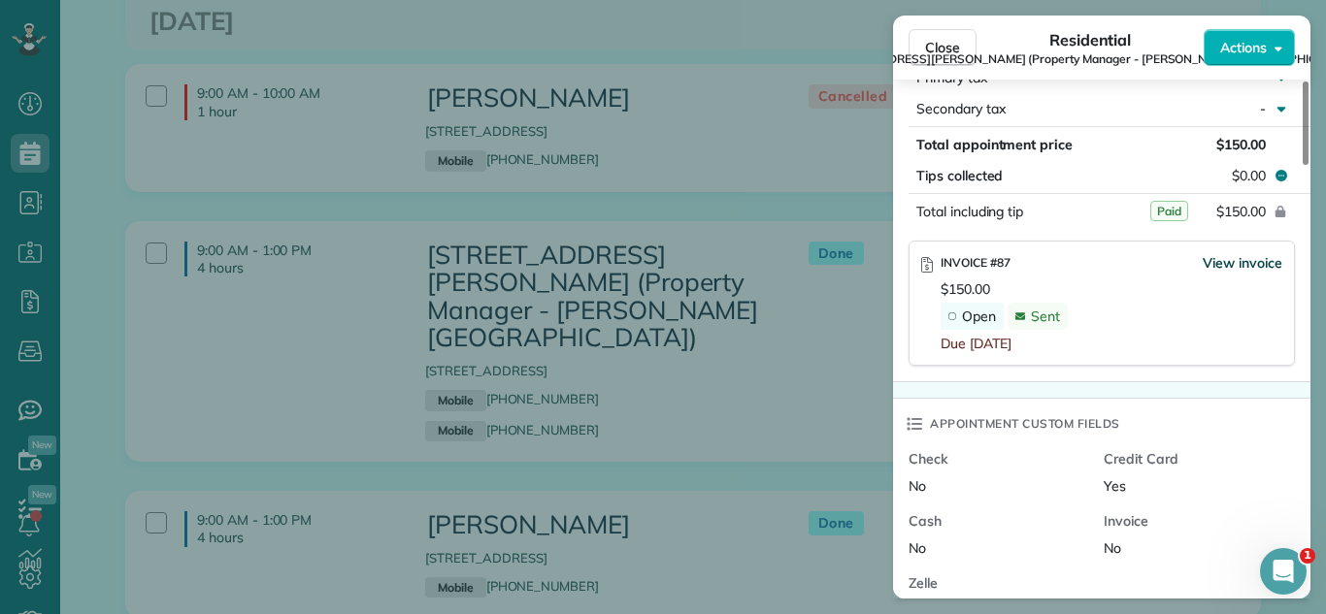
click at [1262, 262] on span "View invoice" at bounding box center [1242, 262] width 80 height 19
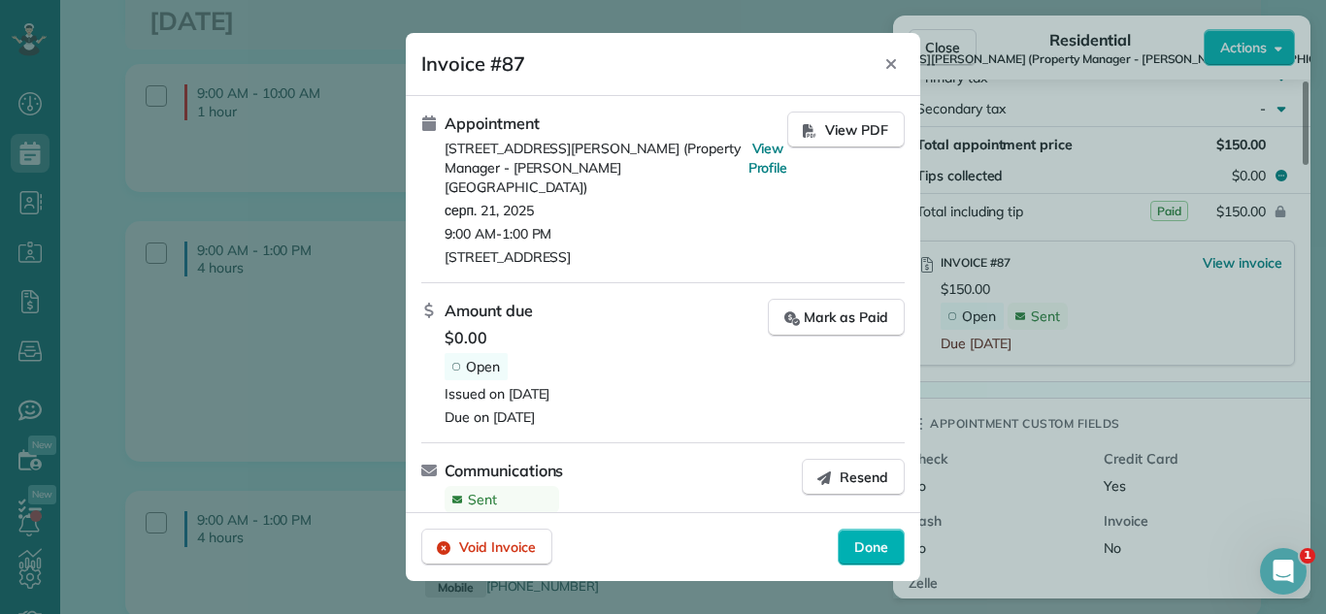
scroll to position [16, 0]
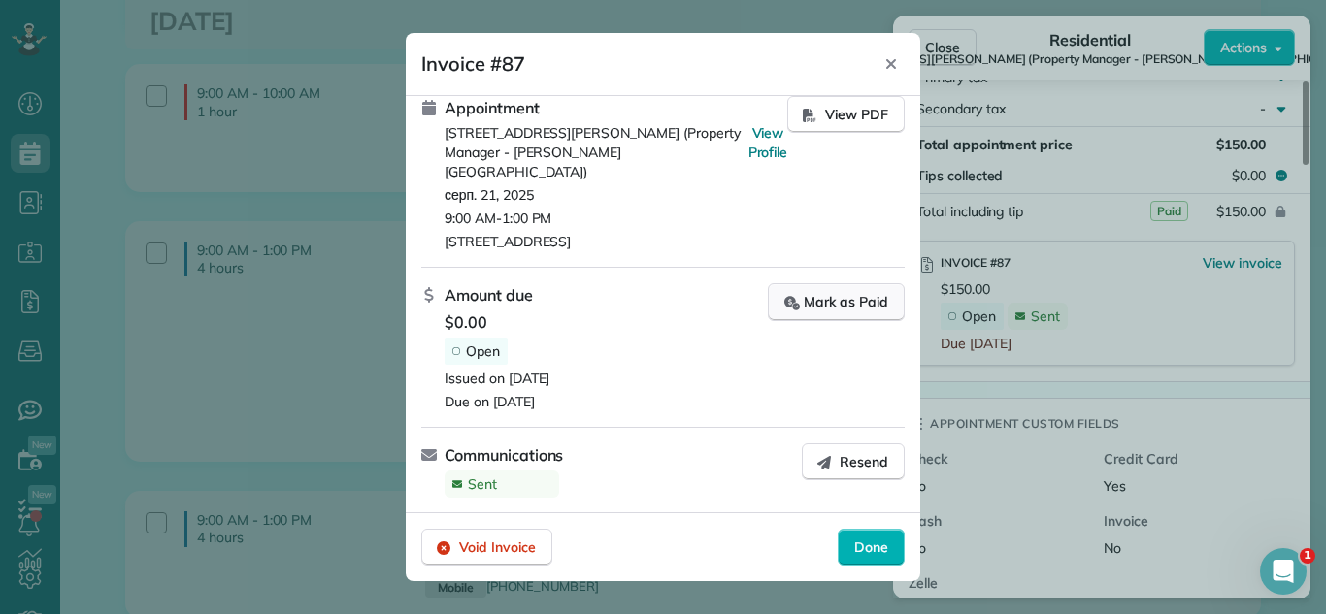
click at [840, 315] on button "Mark as Paid" at bounding box center [836, 302] width 137 height 38
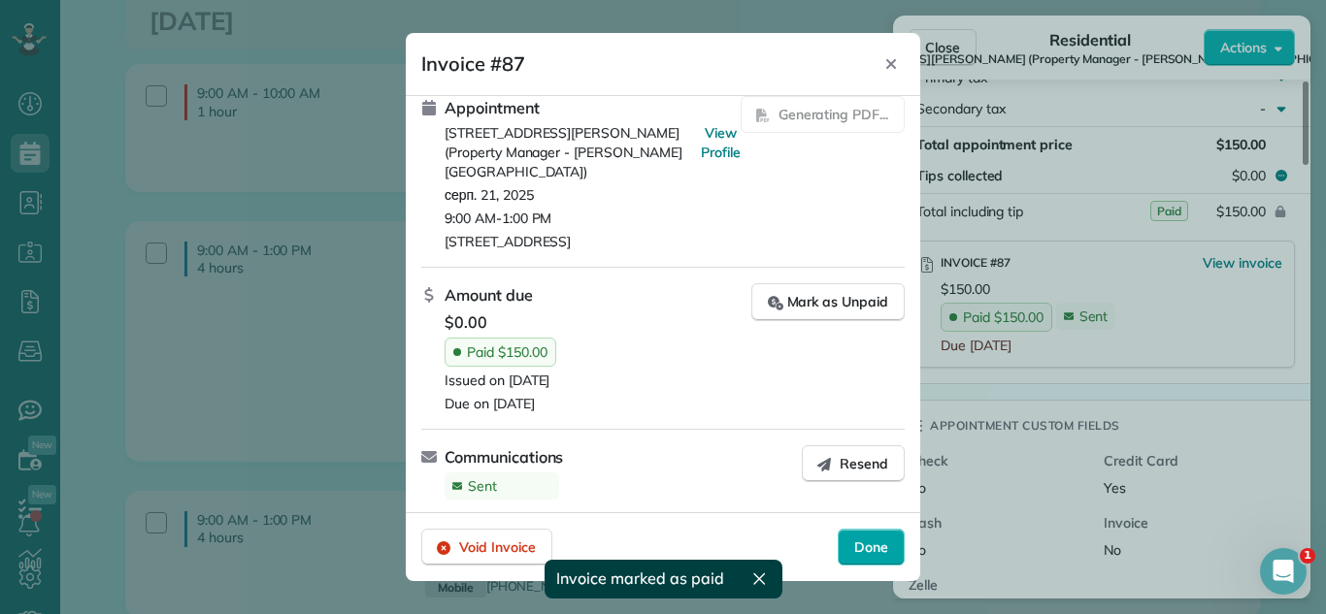
click at [879, 541] on span "Done" at bounding box center [871, 547] width 34 height 19
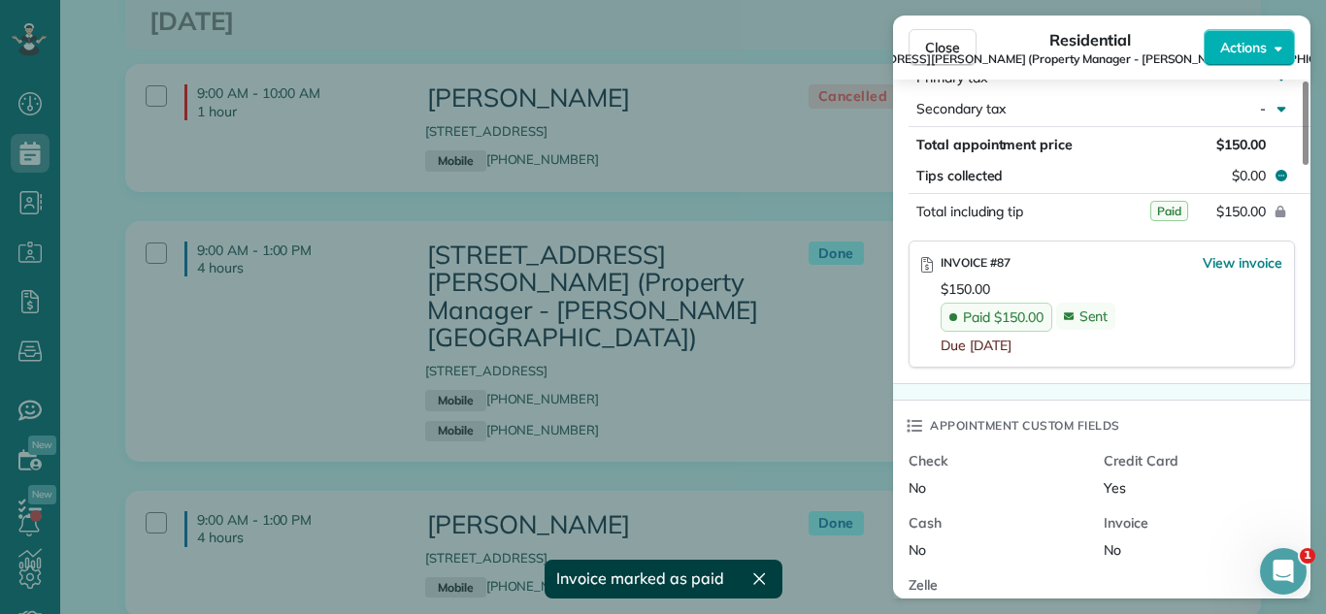
scroll to position [1176, 0]
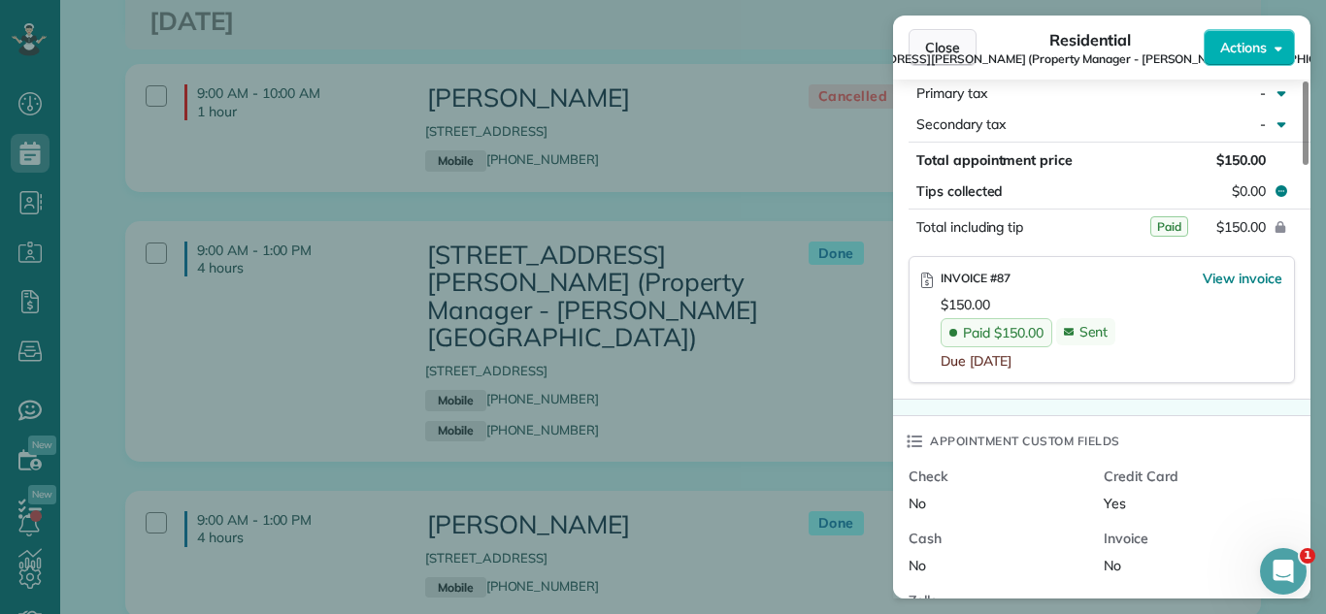
click at [949, 34] on button "Close" at bounding box center [942, 47] width 68 height 37
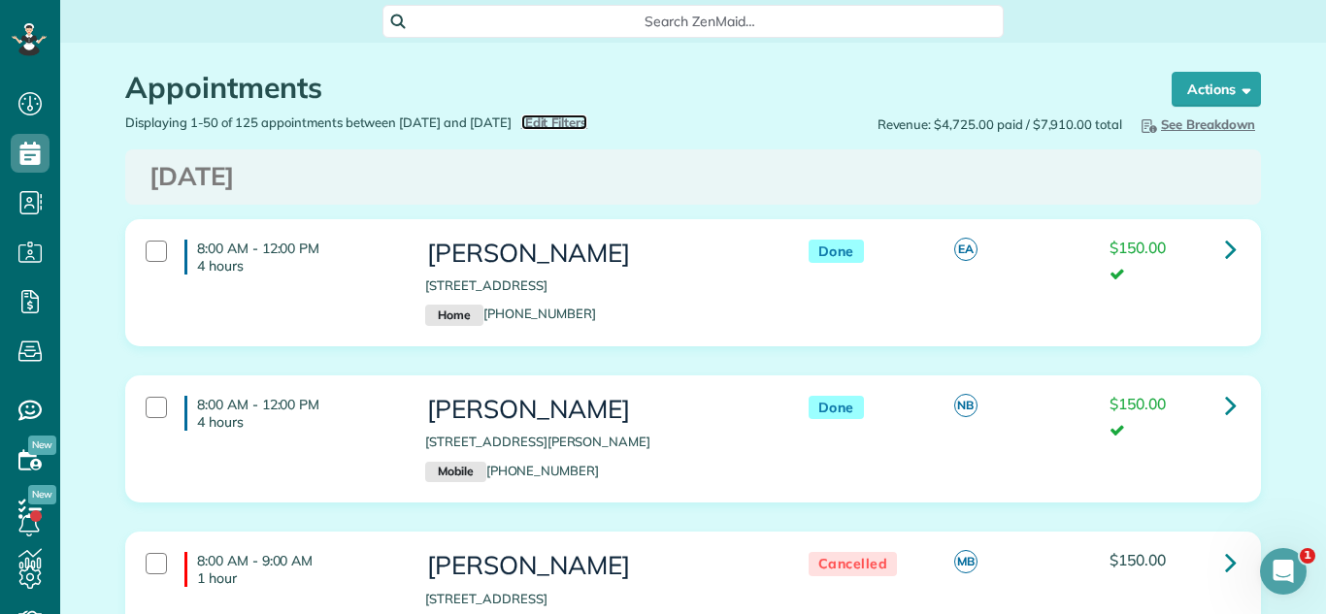
click at [588, 118] on span "Edit Filters" at bounding box center [556, 123] width 63 height 16
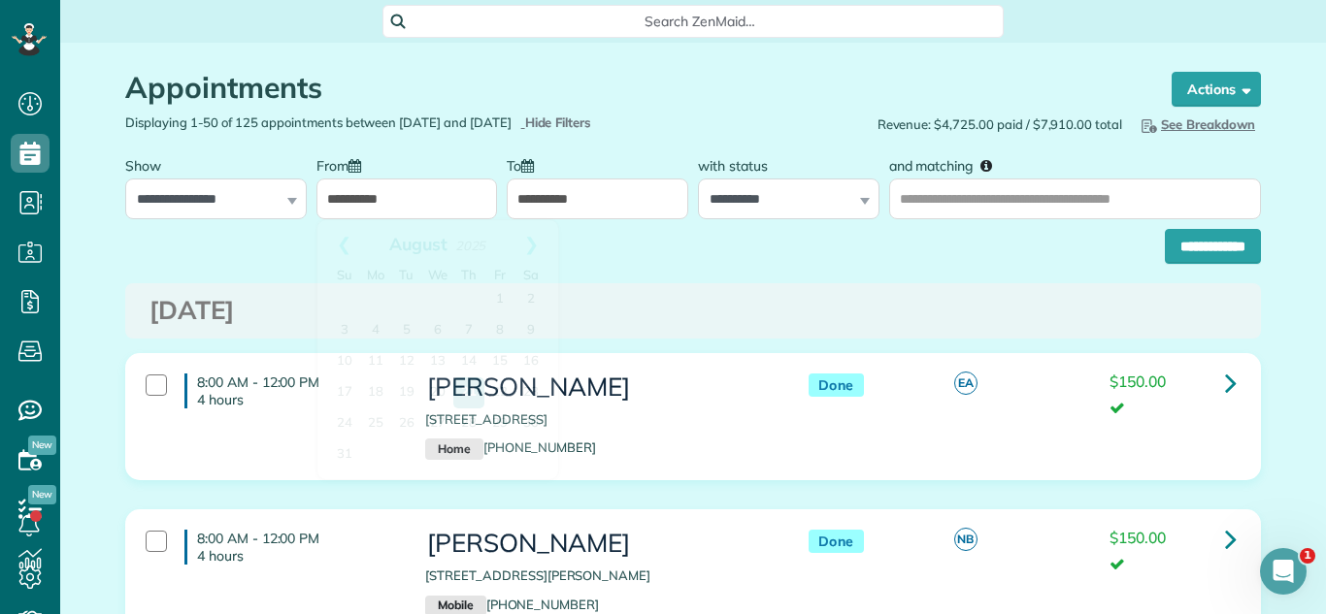
click at [388, 190] on input "**********" at bounding box center [406, 199] width 181 height 41
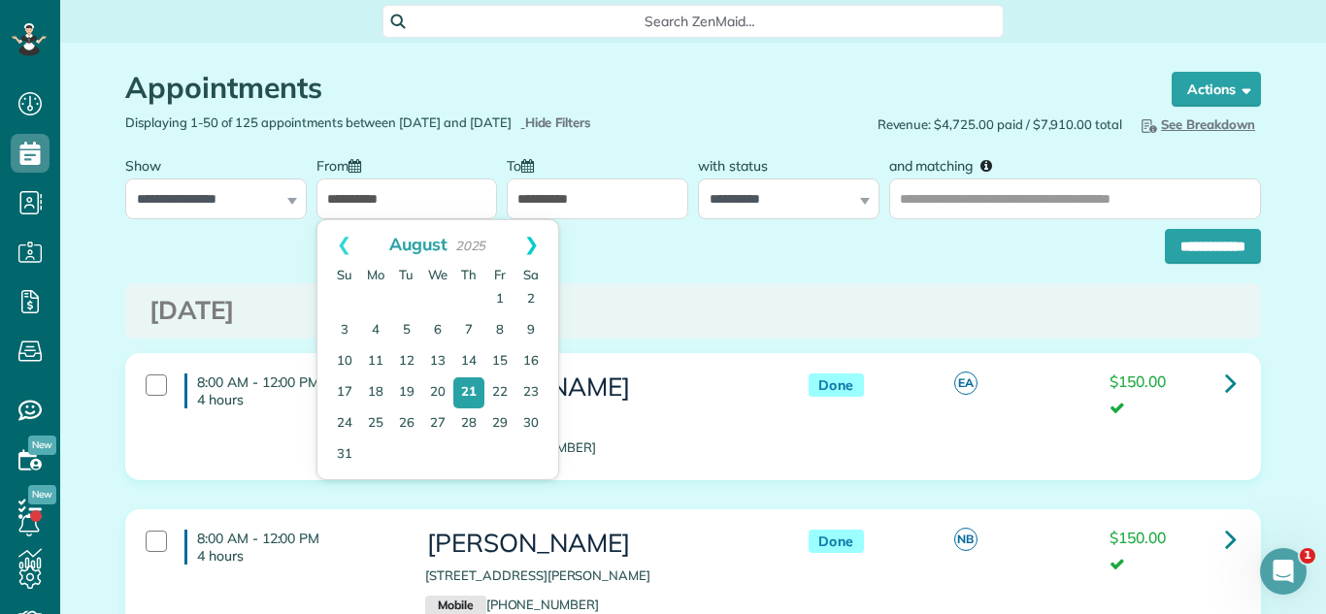
click at [534, 236] on link "Next" at bounding box center [531, 244] width 53 height 49
click at [408, 296] on link "2" at bounding box center [406, 299] width 27 height 27
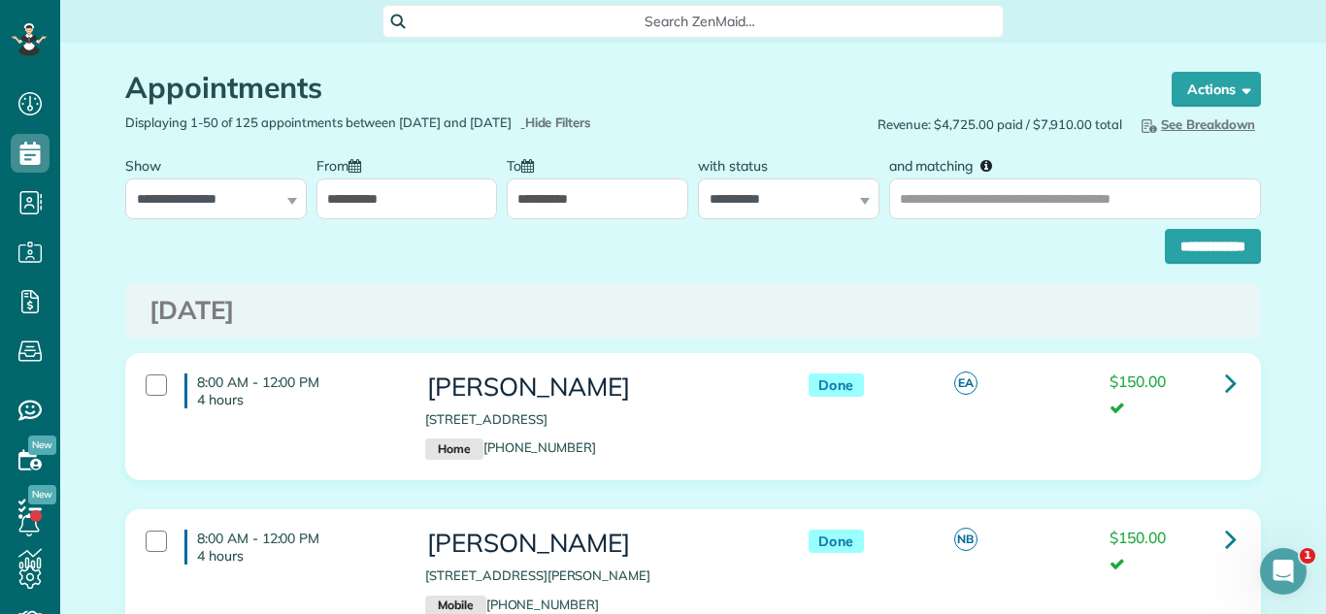
click at [427, 177] on div "**********" at bounding box center [406, 183] width 181 height 73
click at [414, 201] on input "**********" at bounding box center [406, 199] width 181 height 41
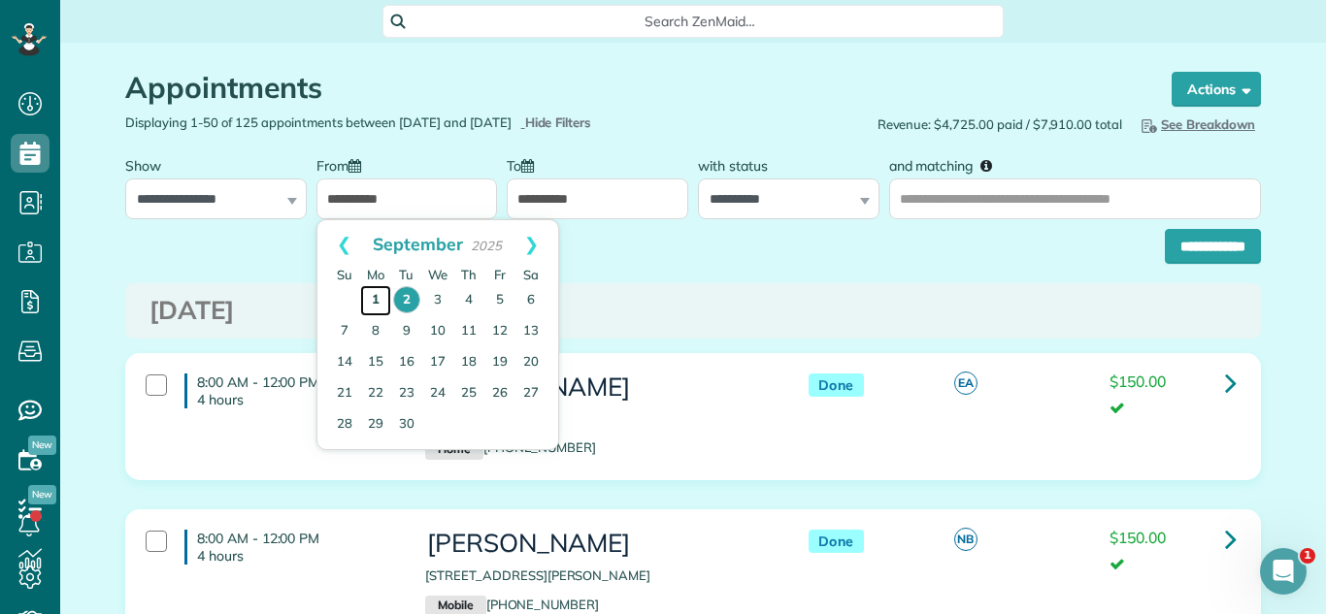
click at [377, 297] on link "1" at bounding box center [375, 300] width 31 height 31
type input "**********"
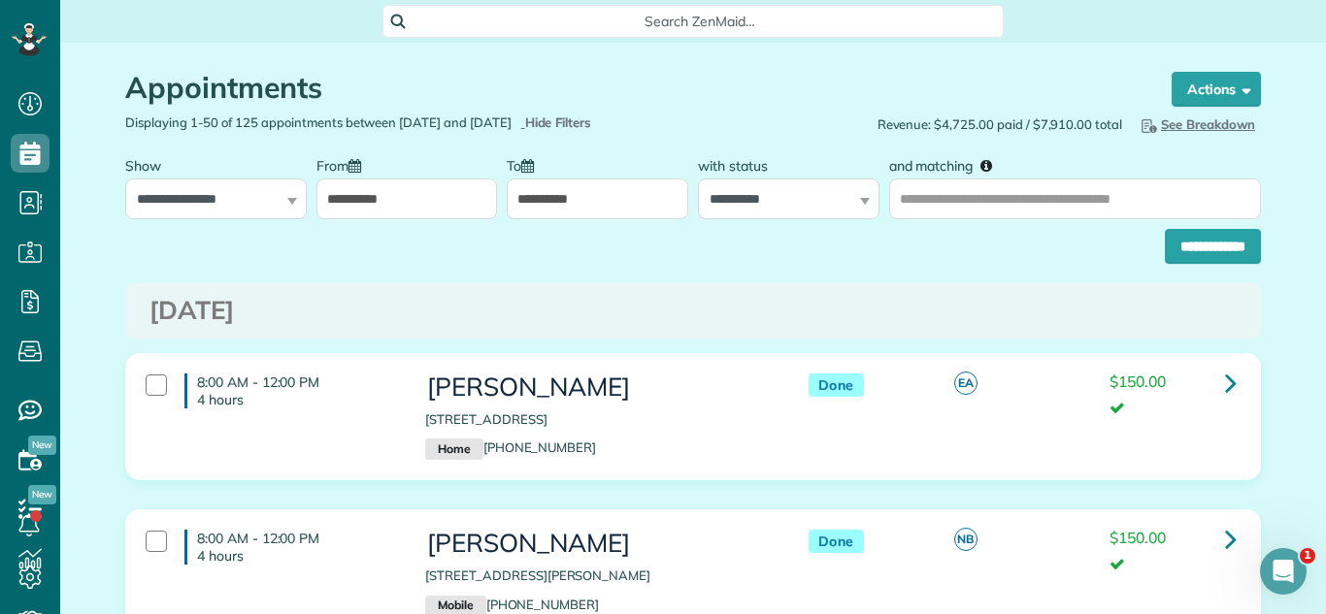
click at [1035, 291] on div "[DATE]" at bounding box center [692, 310] width 1135 height 55
click at [400, 191] on input "**********" at bounding box center [406, 199] width 181 height 41
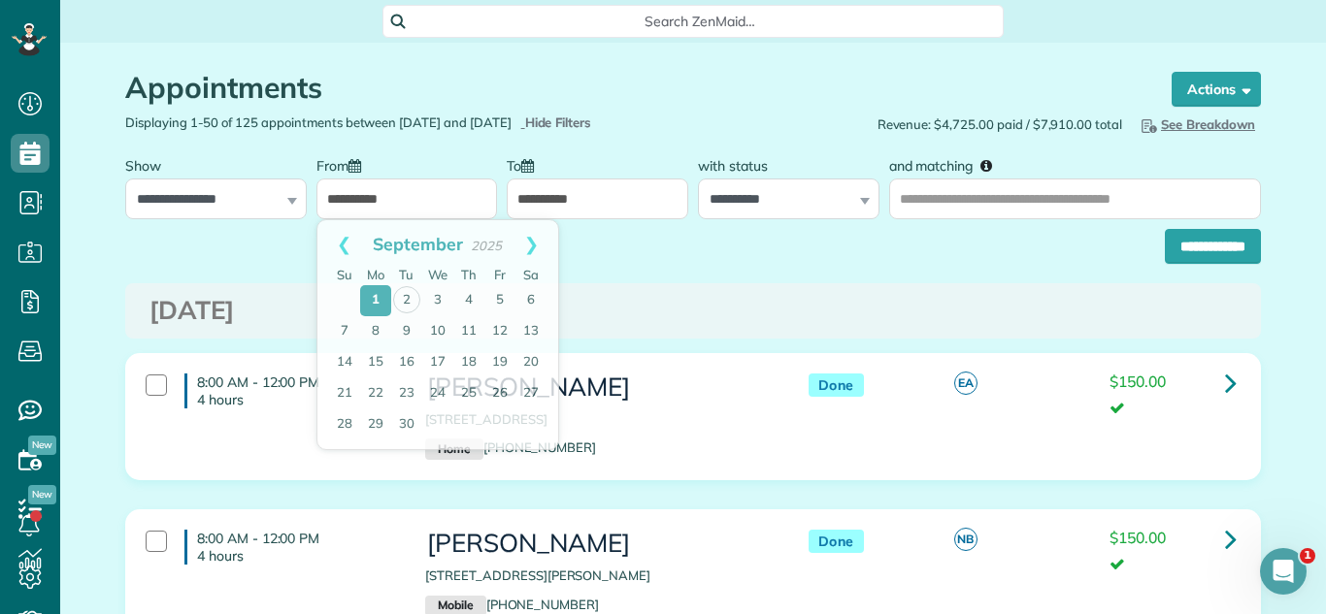
click at [680, 292] on div "[DATE]" at bounding box center [692, 310] width 1135 height 55
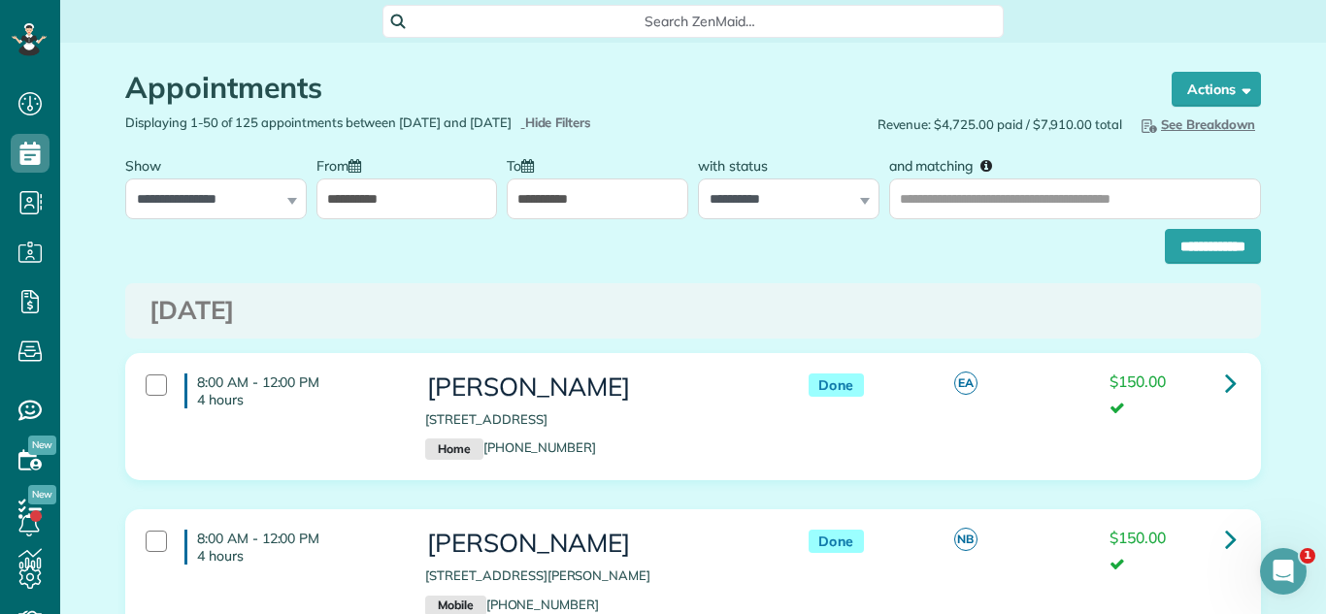
scroll to position [537, 0]
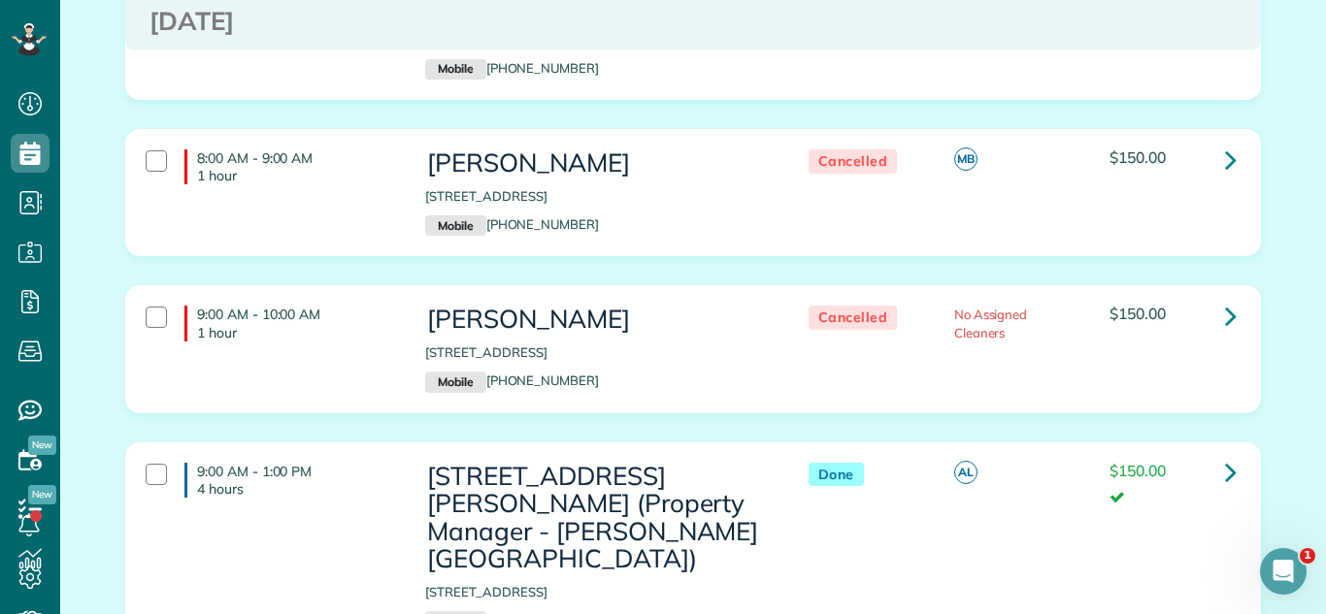
drag, startPoint x: 680, startPoint y: 292, endPoint x: 437, endPoint y: 538, distance: 345.9
